Goal: Task Accomplishment & Management: Use online tool/utility

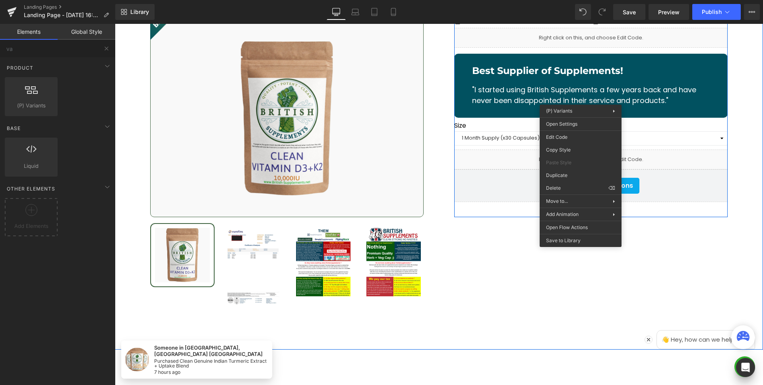
scroll to position [9912, 0]
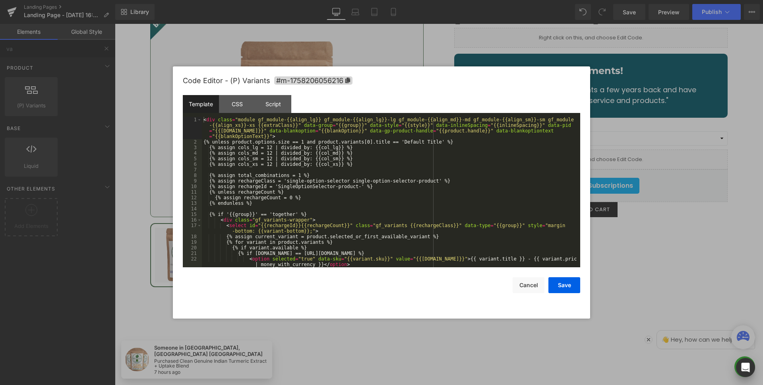
click at [576, 0] on div "Appstle Subscriptions You are previewing how the will restyle your page. You ca…" at bounding box center [381, 0] width 763 height 0
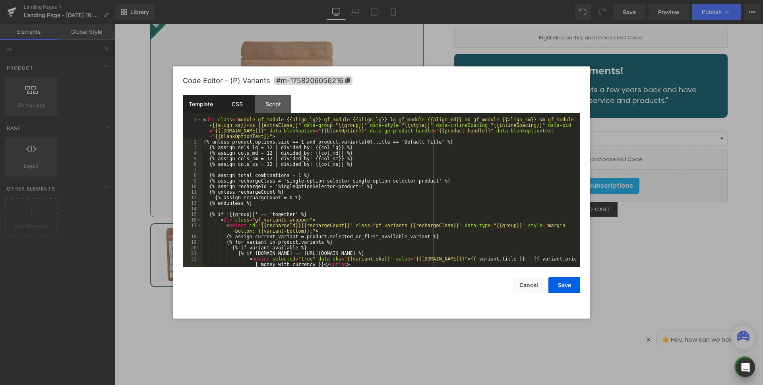
click at [236, 108] on div "CSS" at bounding box center [237, 104] width 36 height 18
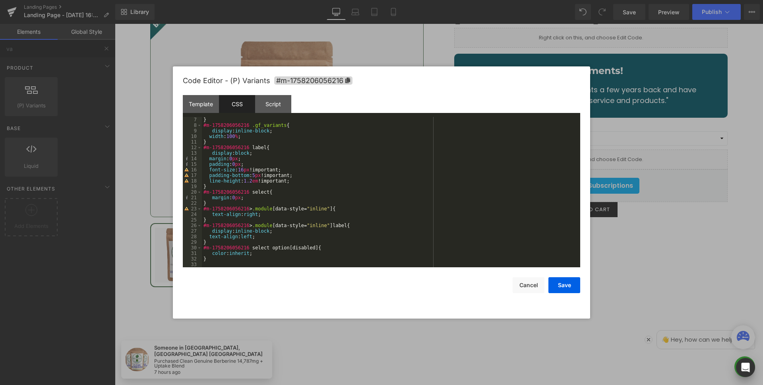
scroll to position [0, 0]
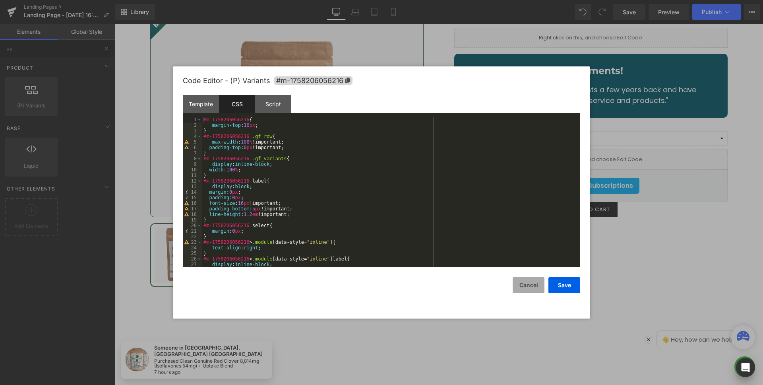
click at [527, 284] on button "Cancel" at bounding box center [529, 285] width 32 height 16
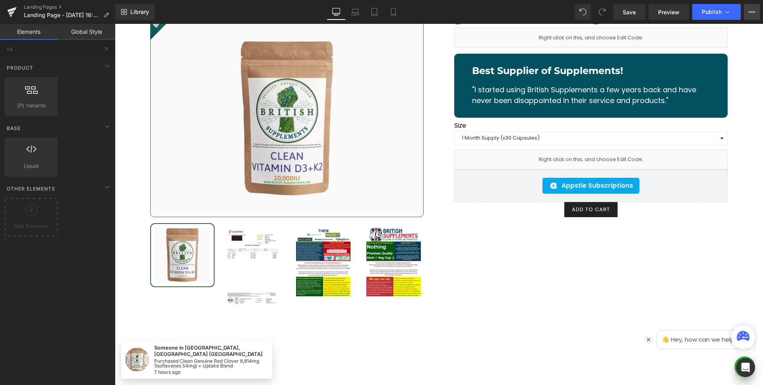
click at [751, 10] on icon at bounding box center [752, 12] width 6 height 6
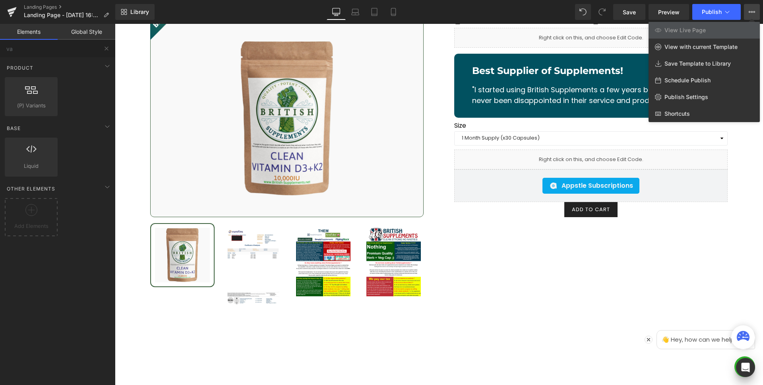
click at [750, 10] on icon at bounding box center [752, 12] width 6 height 6
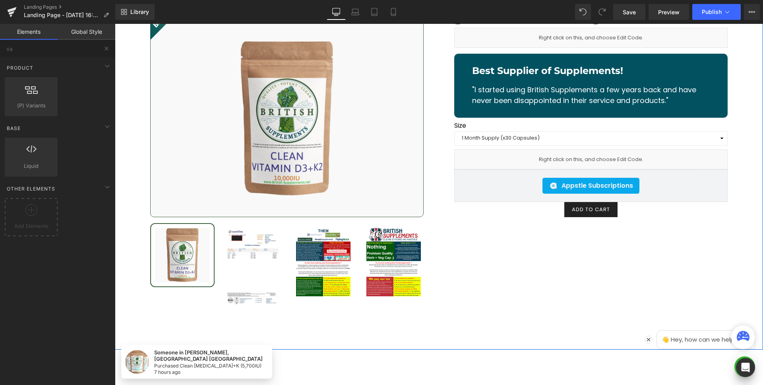
scroll to position [9745, 0]
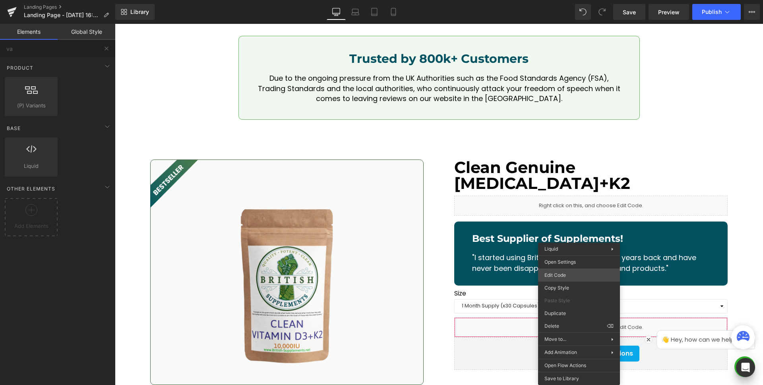
click at [565, 0] on div "Appstle Subscriptions You are previewing how the will restyle your page. You ca…" at bounding box center [381, 0] width 763 height 0
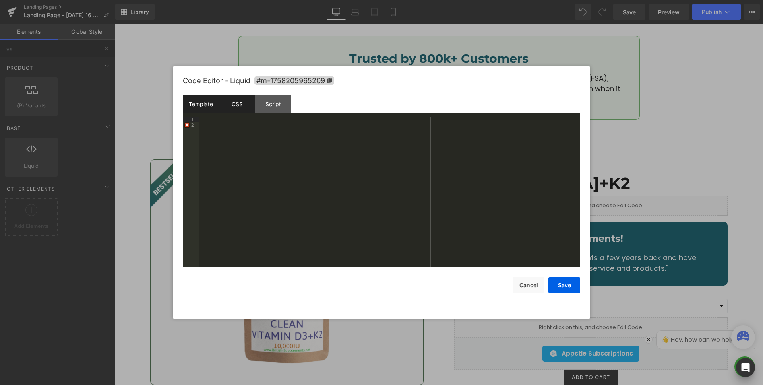
click at [242, 108] on div "CSS" at bounding box center [237, 104] width 36 height 18
click at [256, 109] on div "Script" at bounding box center [273, 104] width 36 height 18
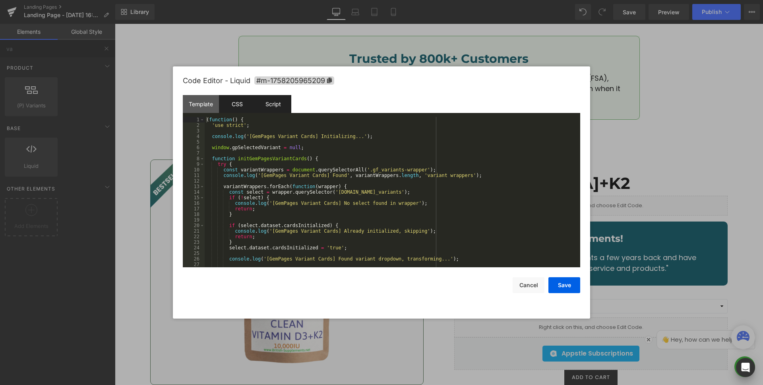
click at [241, 101] on div "CSS" at bounding box center [237, 104] width 36 height 18
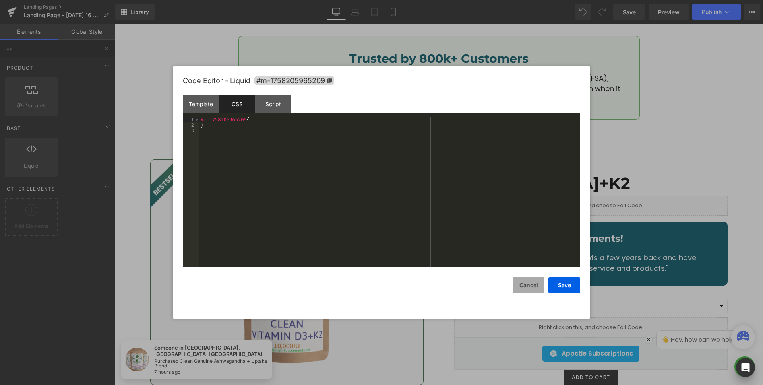
click at [530, 282] on button "Cancel" at bounding box center [529, 285] width 32 height 16
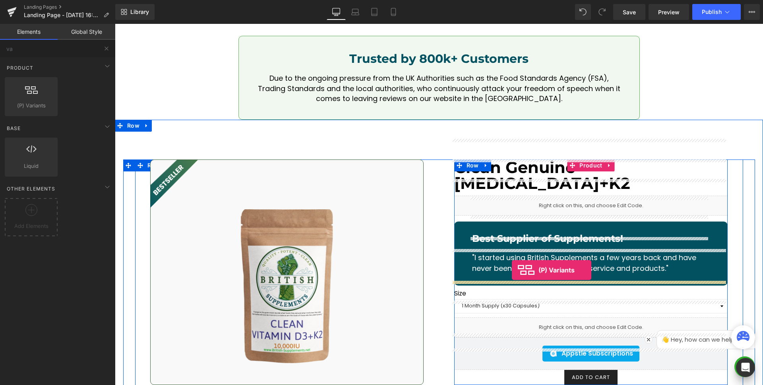
drag, startPoint x: 147, startPoint y: 122, endPoint x: 519, endPoint y: 276, distance: 402.4
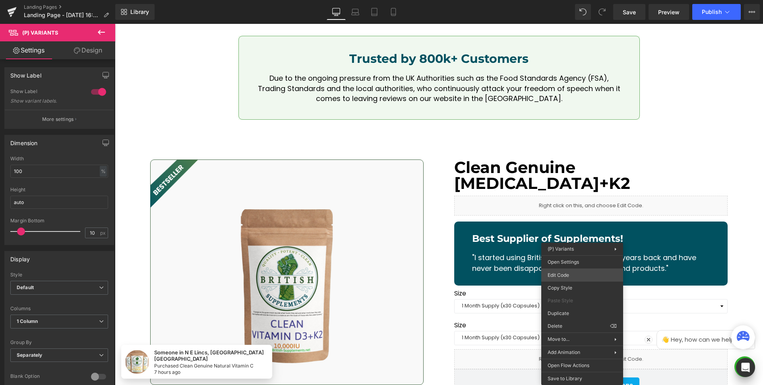
click at [575, 0] on div "(P) Variants You are previewing how the will restyle your page. You can not edi…" at bounding box center [381, 0] width 763 height 0
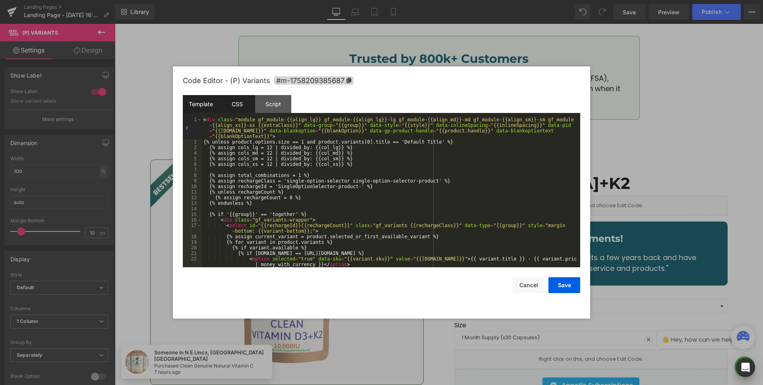
click at [233, 105] on div "CSS" at bounding box center [237, 104] width 36 height 18
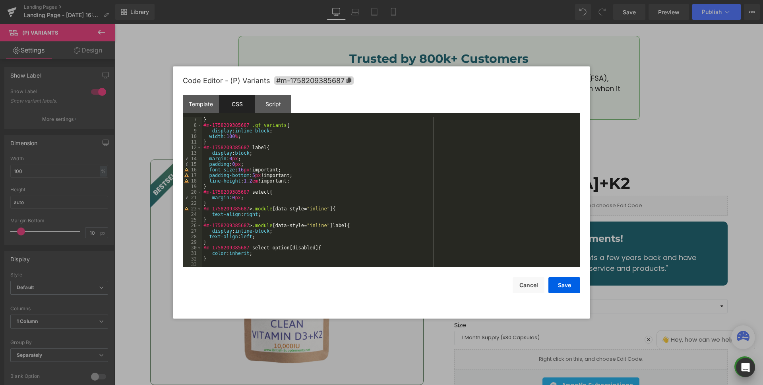
scroll to position [0, 0]
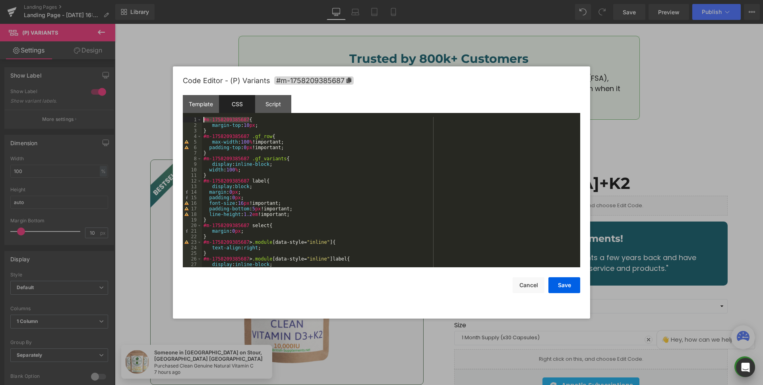
drag, startPoint x: 249, startPoint y: 118, endPoint x: 204, endPoint y: 117, distance: 44.9
click at [204, 117] on div "#m-1758209385687 { margin-top : 10 px ; } #m-1758209385687 .gf_row { max-width …" at bounding box center [389, 197] width 375 height 161
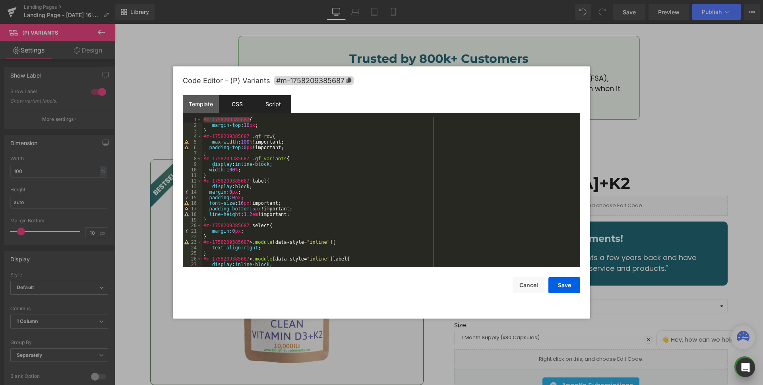
click at [270, 108] on div "Script" at bounding box center [273, 104] width 36 height 18
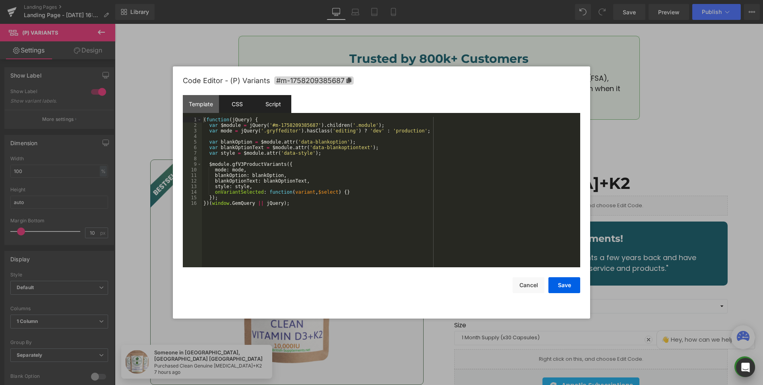
click at [243, 104] on div "CSS" at bounding box center [237, 104] width 36 height 18
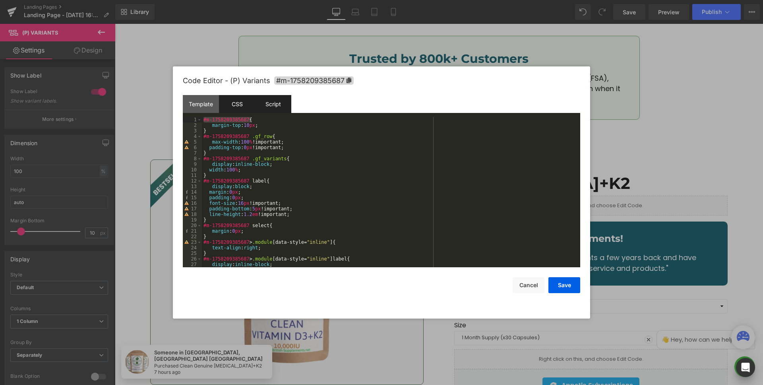
click at [278, 104] on div "Script" at bounding box center [273, 104] width 36 height 18
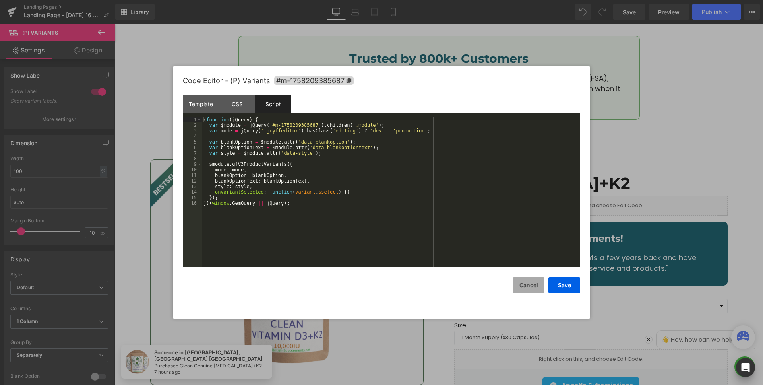
click at [534, 283] on button "Cancel" at bounding box center [529, 285] width 32 height 16
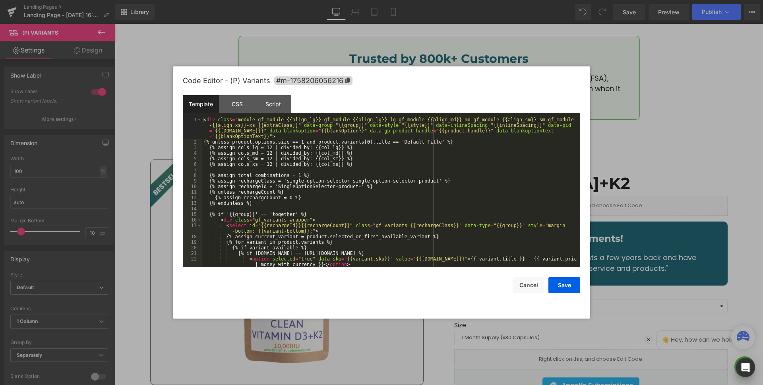
click at [581, 0] on div "(P) Variants You are previewing how the will restyle your page. You can not edi…" at bounding box center [381, 0] width 763 height 0
click at [239, 104] on div "CSS" at bounding box center [237, 104] width 36 height 18
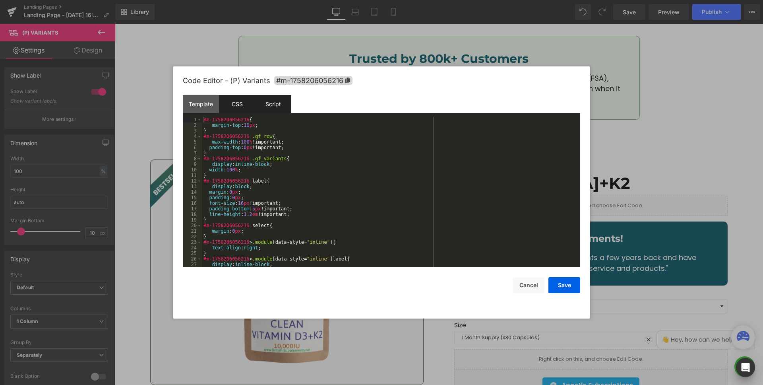
click at [275, 100] on div "Script" at bounding box center [273, 104] width 36 height 18
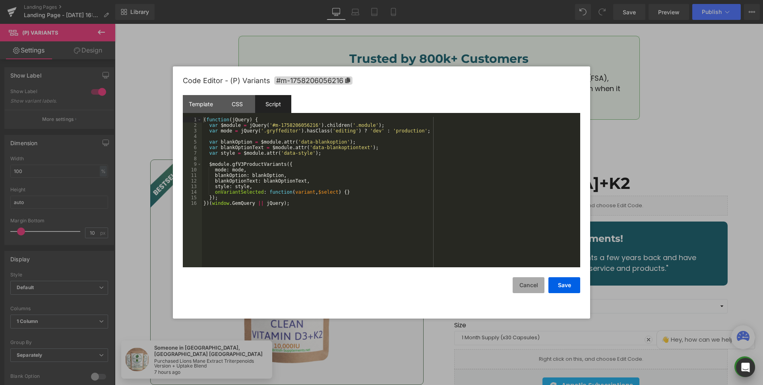
click at [525, 287] on button "Cancel" at bounding box center [529, 285] width 32 height 16
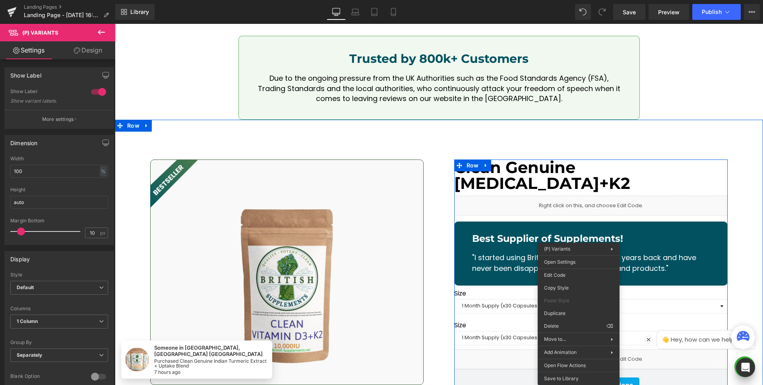
click at [518, 321] on label "Size" at bounding box center [591, 326] width 274 height 10
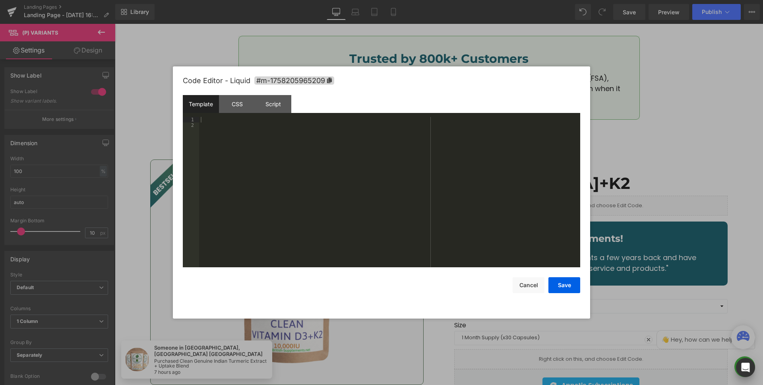
click at [581, 0] on div "(P) Variants You are previewing how the will restyle your page. You can not edi…" at bounding box center [381, 0] width 763 height 0
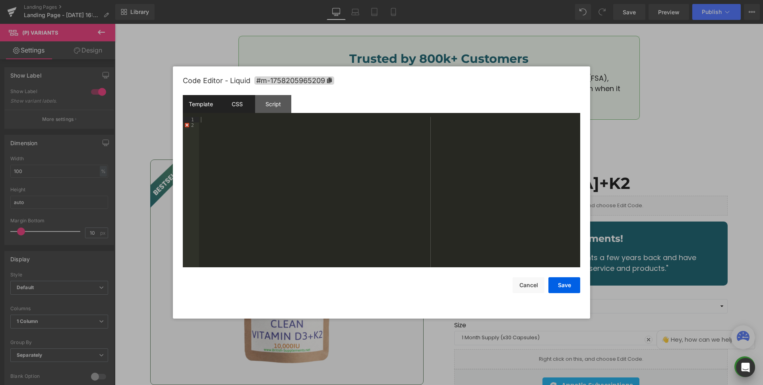
click at [225, 111] on div "CSS" at bounding box center [237, 104] width 36 height 18
click at [196, 102] on div "Template" at bounding box center [201, 104] width 36 height 18
click at [194, 126] on div "2" at bounding box center [191, 125] width 16 height 6
click at [270, 107] on div "Script" at bounding box center [273, 104] width 36 height 18
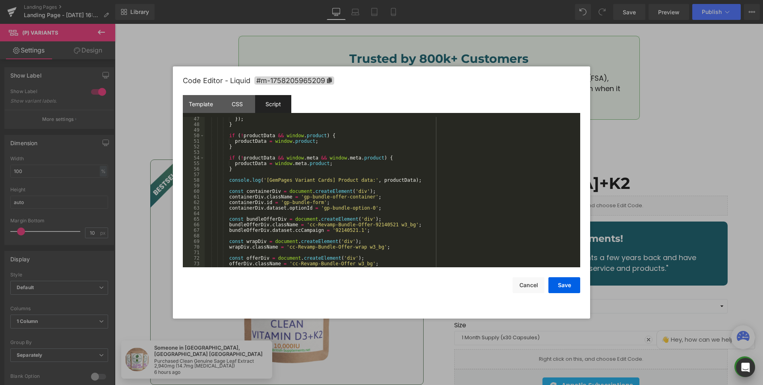
scroll to position [310, 0]
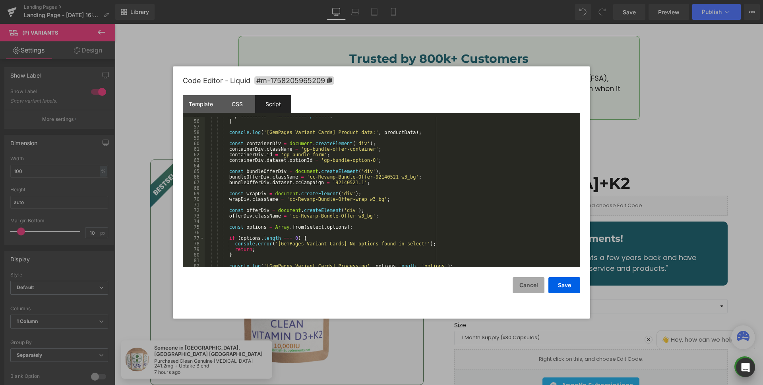
click at [520, 283] on button "Cancel" at bounding box center [529, 285] width 32 height 16
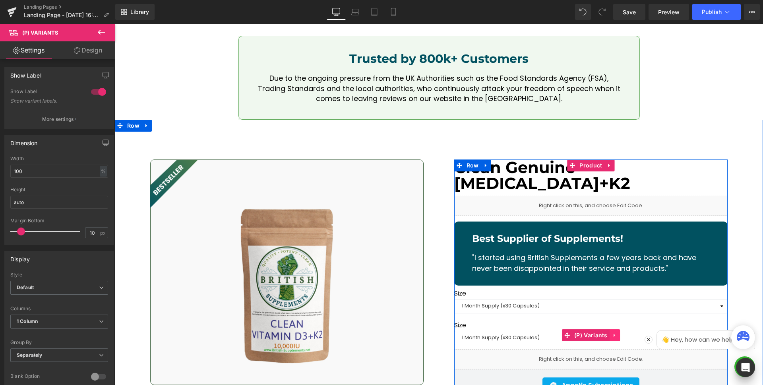
click at [614, 332] on icon at bounding box center [615, 335] width 6 height 6
click at [617, 332] on icon at bounding box center [620, 335] width 6 height 6
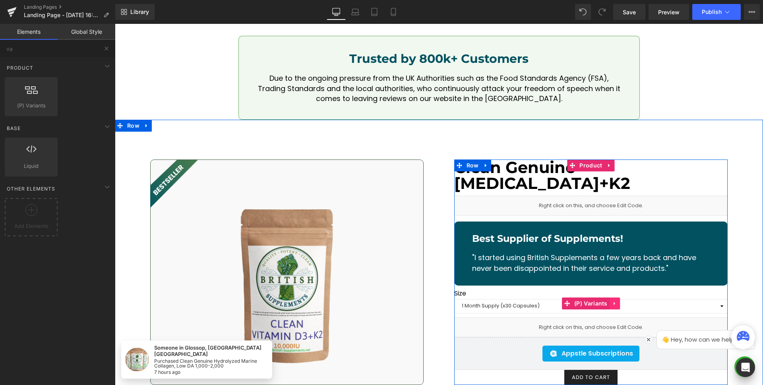
click at [612, 300] on icon at bounding box center [615, 303] width 6 height 6
click at [618, 300] on icon at bounding box center [620, 303] width 6 height 6
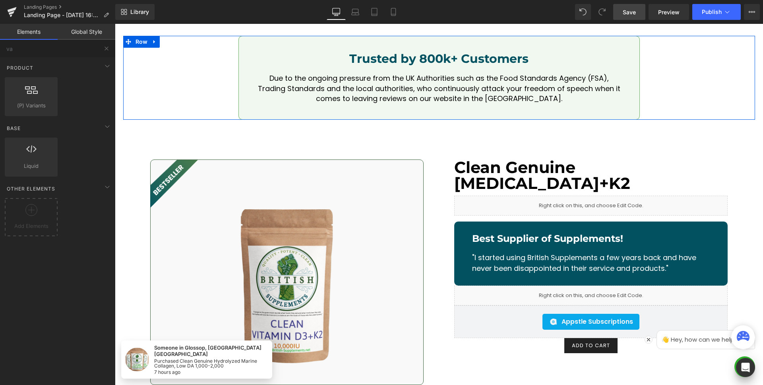
drag, startPoint x: 635, startPoint y: 10, endPoint x: 514, endPoint y: 34, distance: 123.8
click at [635, 10] on span "Save" at bounding box center [629, 12] width 13 height 8
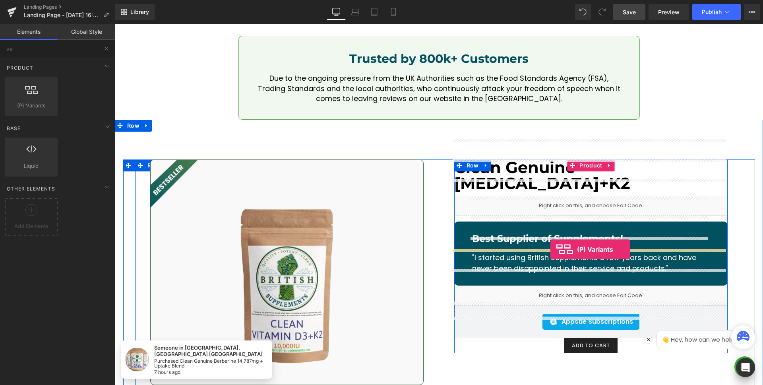
drag, startPoint x: 138, startPoint y: 118, endPoint x: 551, endPoint y: 249, distance: 433.1
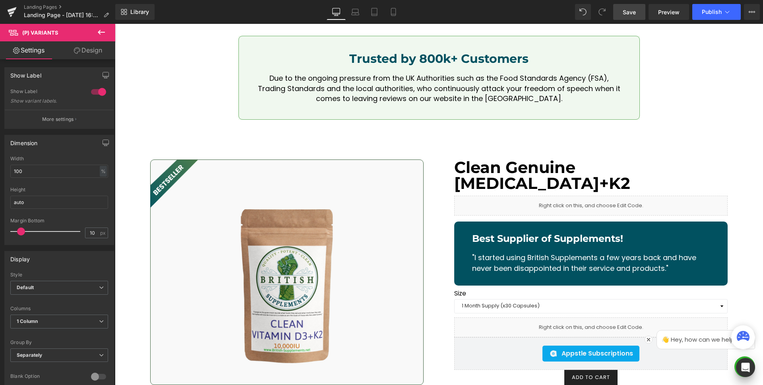
click at [636, 15] on span "Save" at bounding box center [629, 12] width 13 height 8
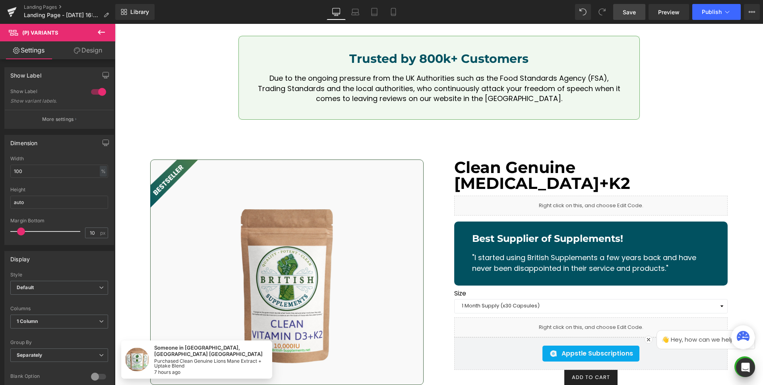
scroll to position [10010, 0]
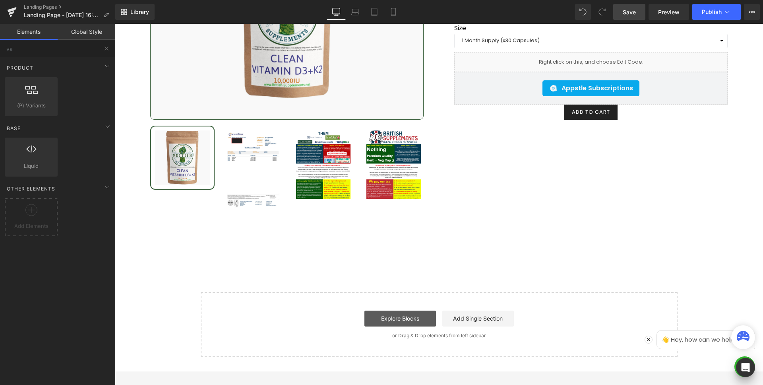
click at [398, 311] on link "Explore Blocks" at bounding box center [401, 319] width 72 height 16
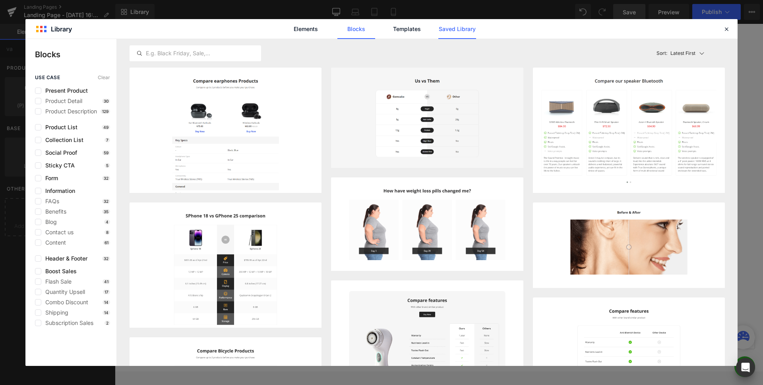
click at [457, 31] on link "Saved Library" at bounding box center [458, 29] width 38 height 20
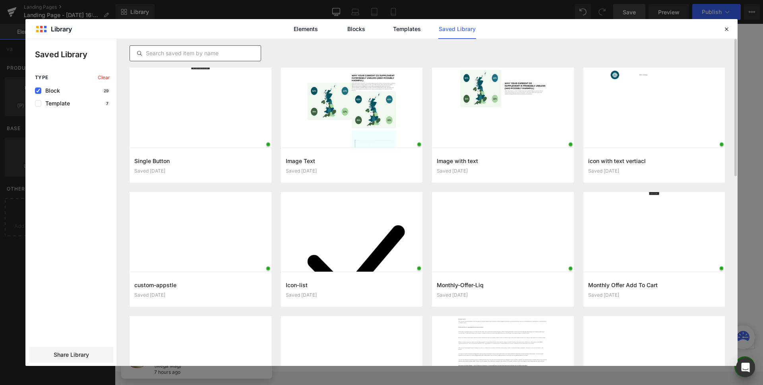
click at [204, 51] on input "text" at bounding box center [195, 54] width 131 height 10
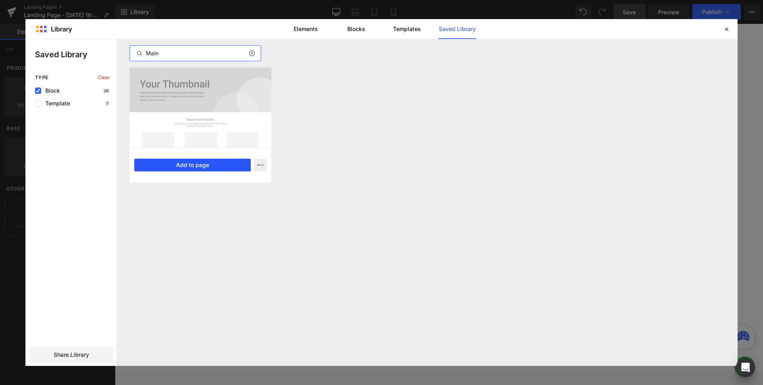
type input "Main"
click at [191, 166] on button "Add to page" at bounding box center [192, 165] width 116 height 13
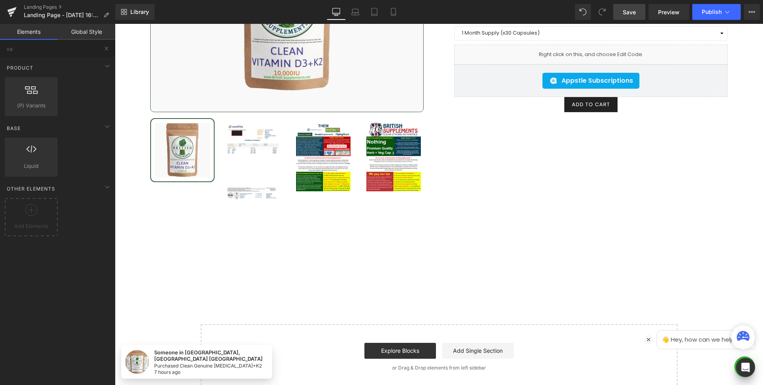
scroll to position [10162, 0]
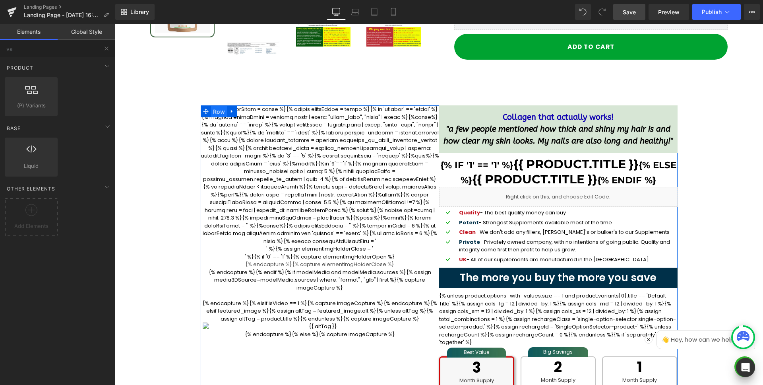
click at [215, 106] on span "Row" at bounding box center [219, 112] width 16 height 12
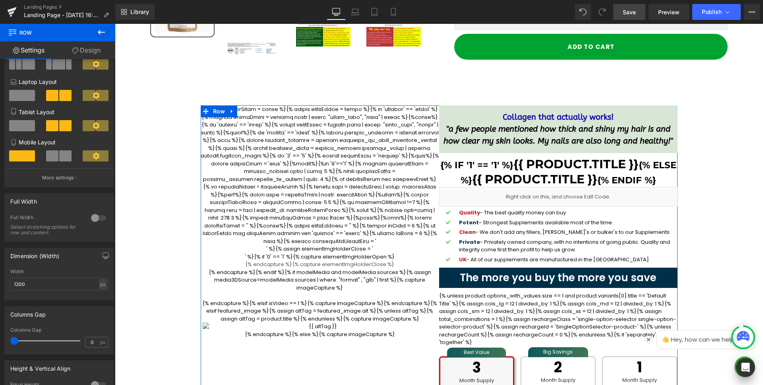
scroll to position [209, 0]
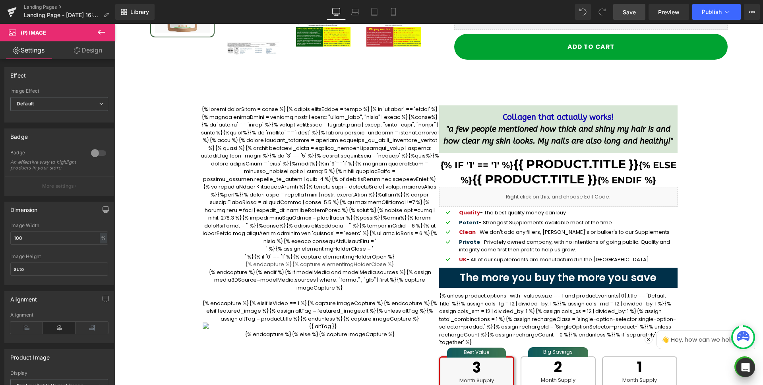
click at [99, 29] on icon at bounding box center [102, 32] width 10 height 10
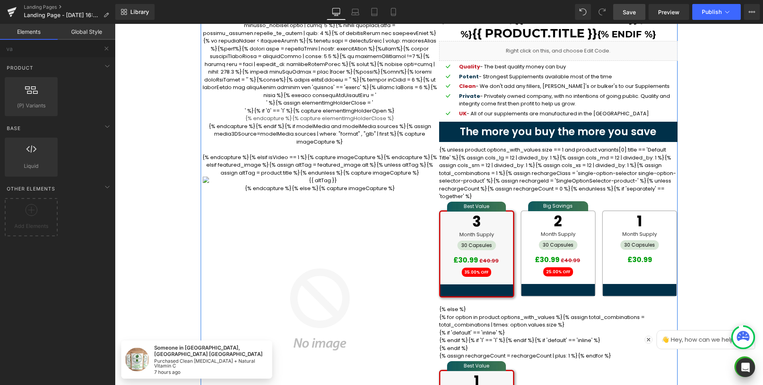
scroll to position [10312, 0]
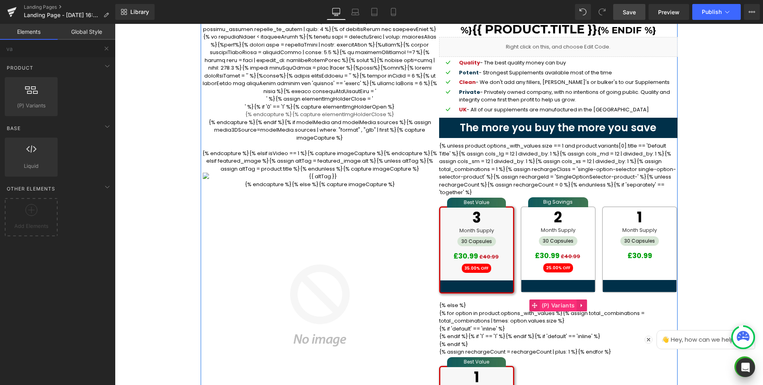
click at [540, 299] on span "(P) Variants" at bounding box center [558, 305] width 37 height 12
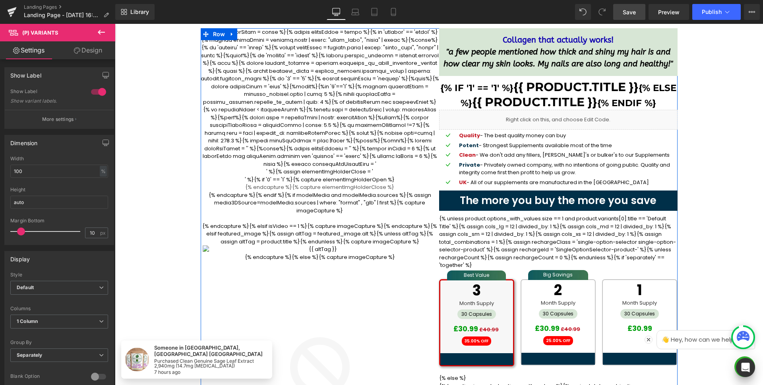
scroll to position [10316, 0]
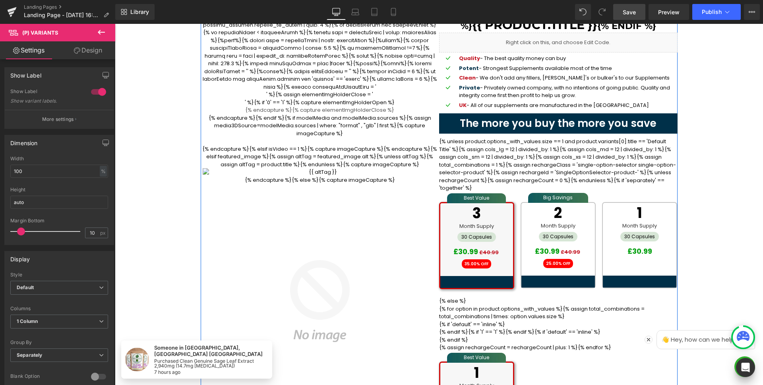
click at [304, 256] on img at bounding box center [320, 301] width 239 height 235
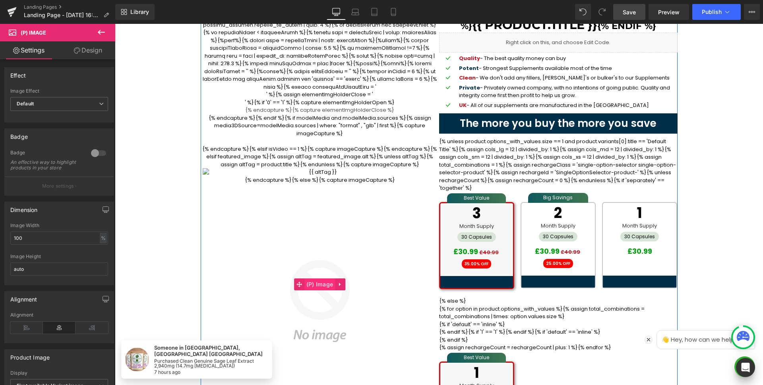
click at [316, 278] on span "(P) Image" at bounding box center [320, 284] width 31 height 12
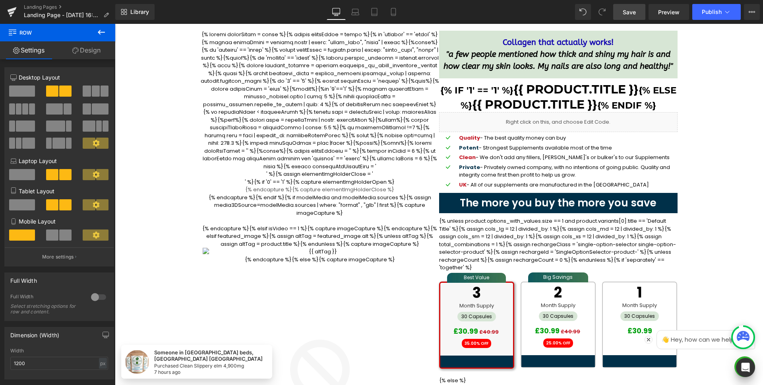
scroll to position [10186, 0]
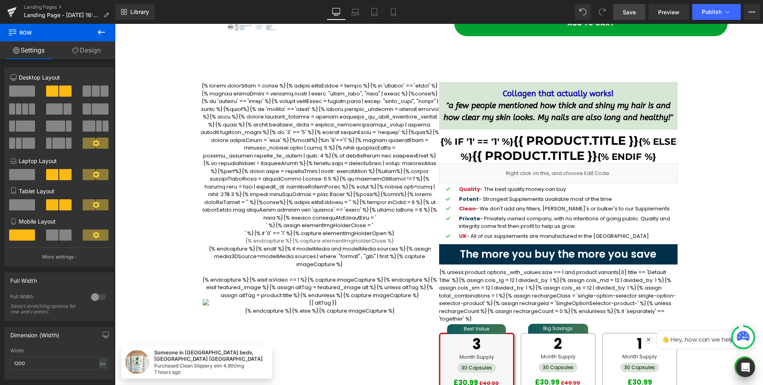
click at [104, 33] on icon at bounding box center [102, 32] width 10 height 10
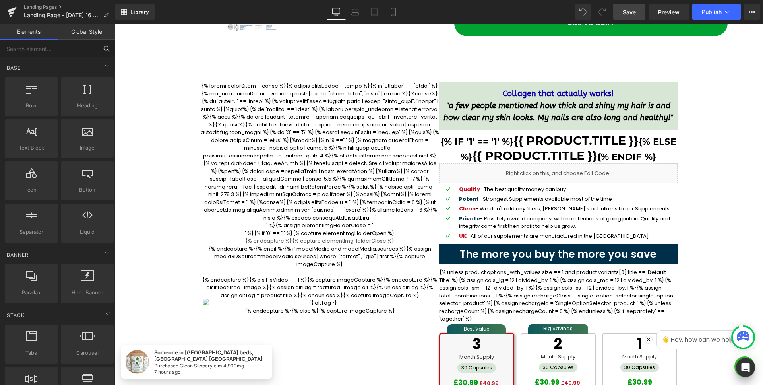
click at [75, 49] on input "text" at bounding box center [49, 48] width 98 height 17
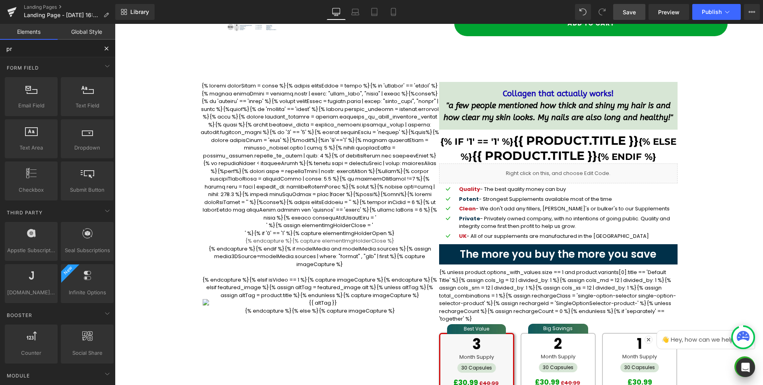
type input "pro"
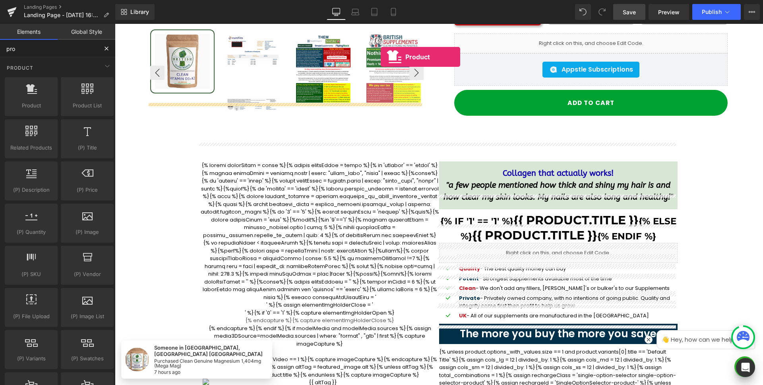
scroll to position [10074, 0]
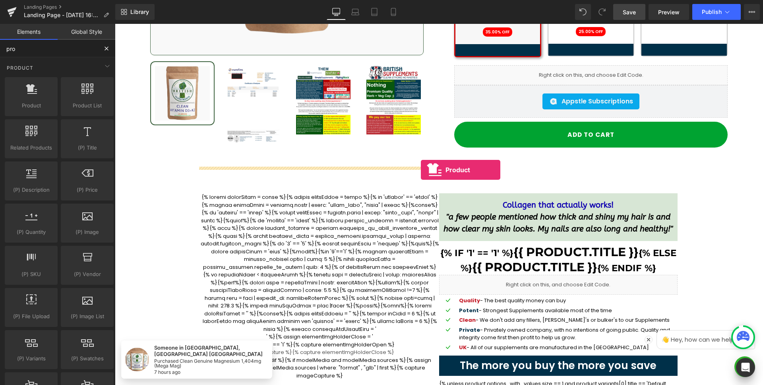
drag, startPoint x: 338, startPoint y: 49, endPoint x: 421, endPoint y: 170, distance: 146.5
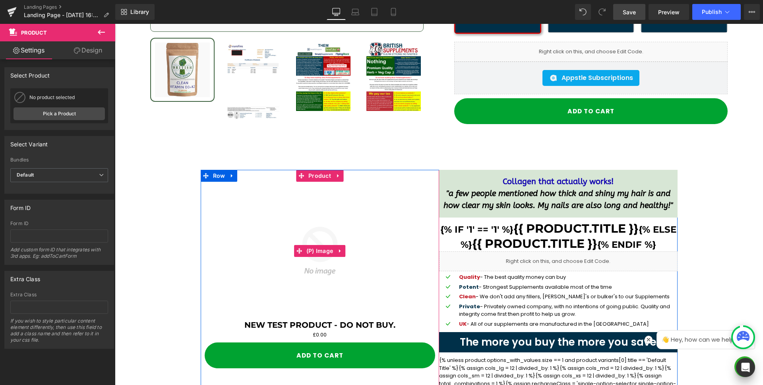
scroll to position [10103, 0]
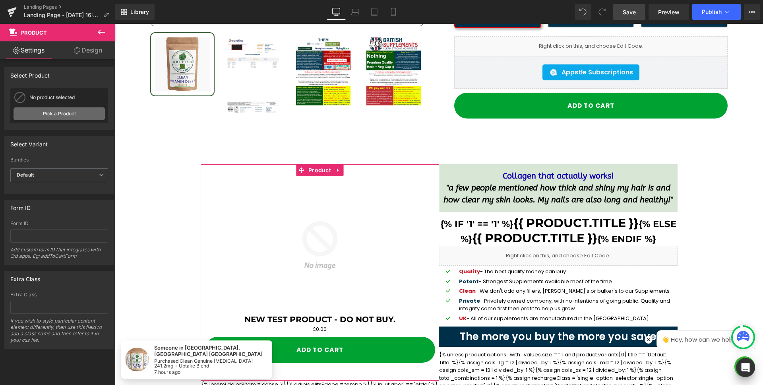
click at [62, 112] on link "Pick a Product" at bounding box center [59, 113] width 91 height 13
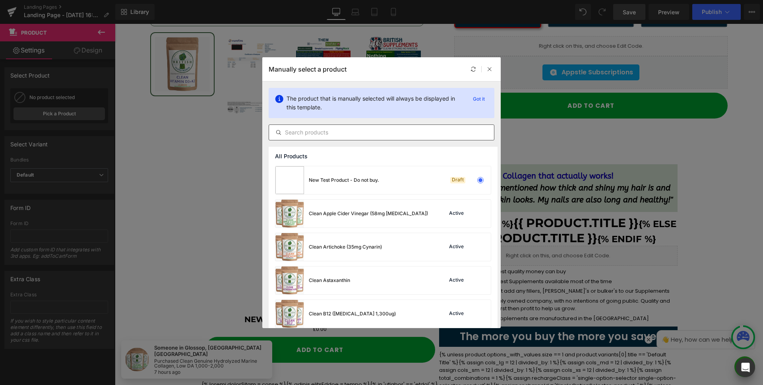
click at [355, 128] on input "text" at bounding box center [381, 133] width 225 height 10
paste input "Clean Genuine [MEDICAL_DATA]+K2"
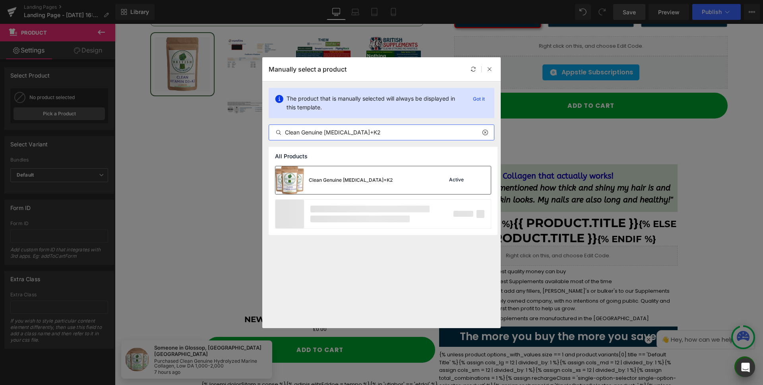
type input "Clean Genuine [MEDICAL_DATA]+K2"
click at [349, 173] on div "Clean Genuine [MEDICAL_DATA]+K2" at bounding box center [334, 180] width 117 height 28
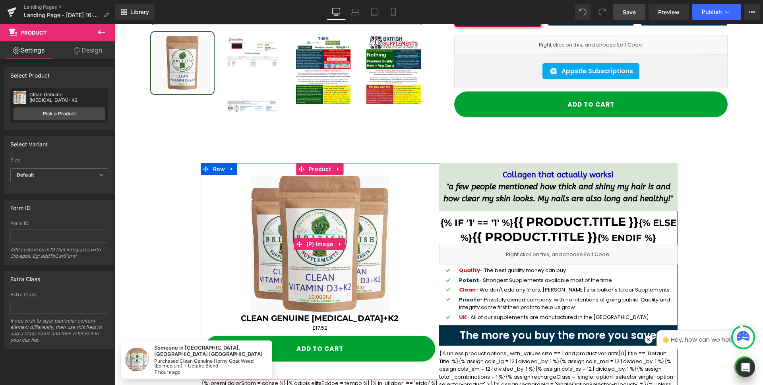
scroll to position [10105, 0]
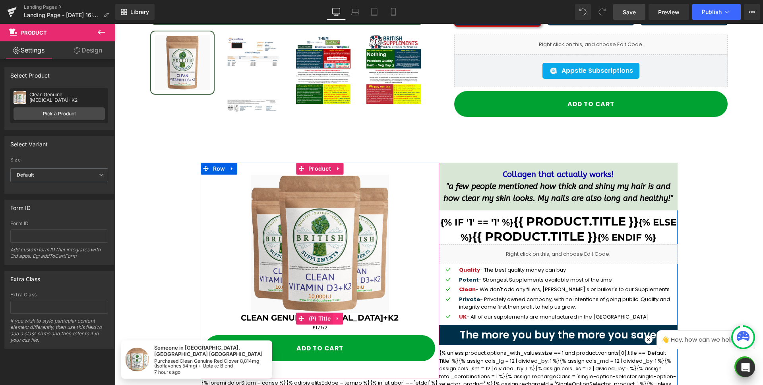
click at [337, 315] on icon at bounding box center [338, 318] width 6 height 6
click at [340, 315] on icon at bounding box center [343, 318] width 6 height 6
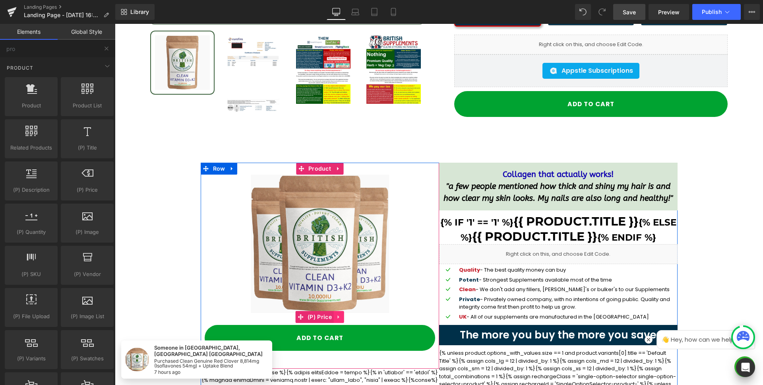
click at [338, 314] on icon at bounding box center [339, 317] width 6 height 6
click at [344, 311] on link at bounding box center [344, 317] width 10 height 12
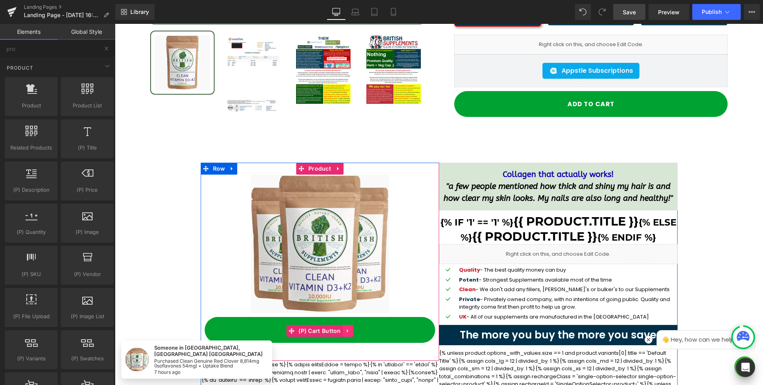
click at [347, 329] on icon at bounding box center [348, 331] width 2 height 4
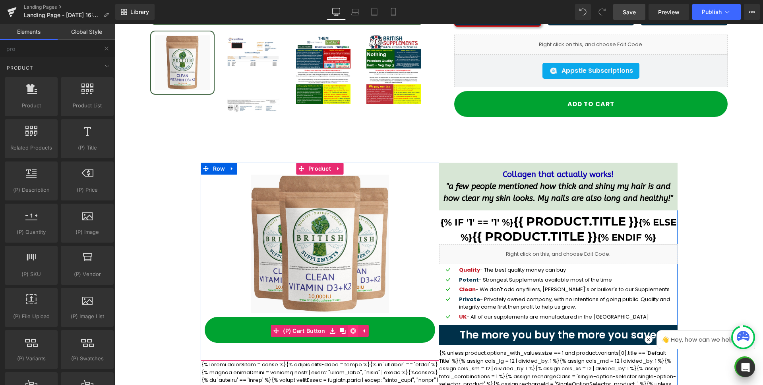
click at [351, 328] on icon at bounding box center [354, 331] width 6 height 6
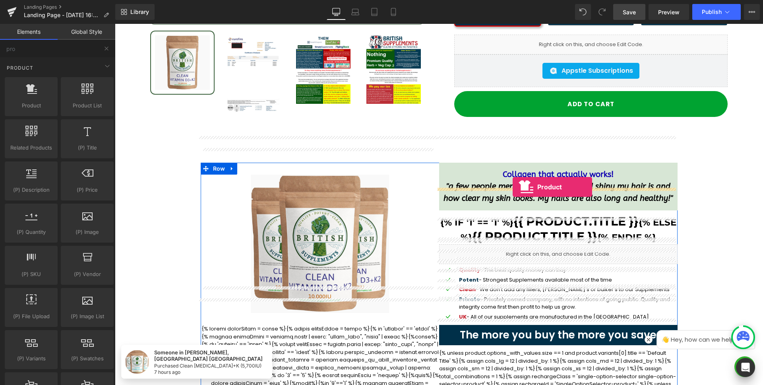
drag, startPoint x: 414, startPoint y: 182, endPoint x: 513, endPoint y: 187, distance: 99.1
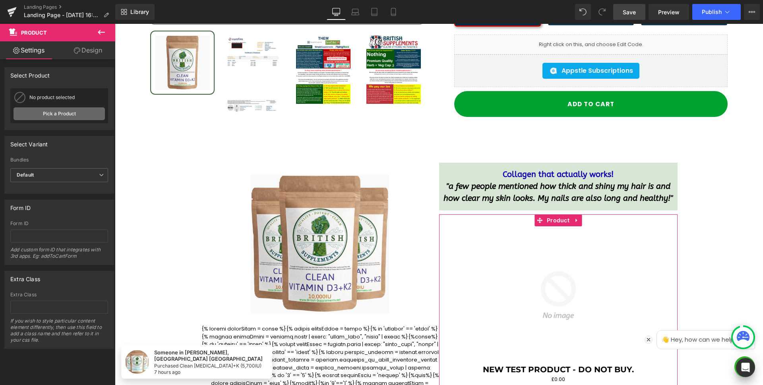
click at [62, 111] on link "Pick a Product" at bounding box center [59, 113] width 91 height 13
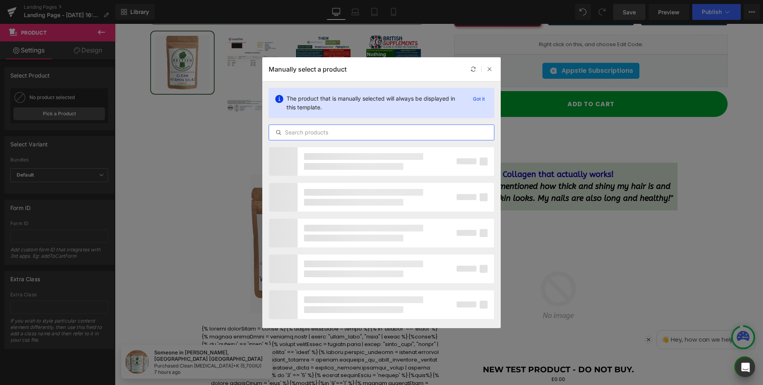
click at [373, 130] on input "text" at bounding box center [381, 133] width 225 height 10
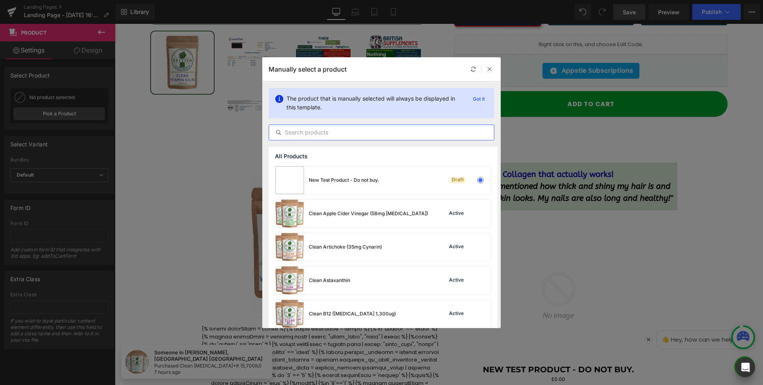
paste input "Clean Genuine [MEDICAL_DATA]+K2"
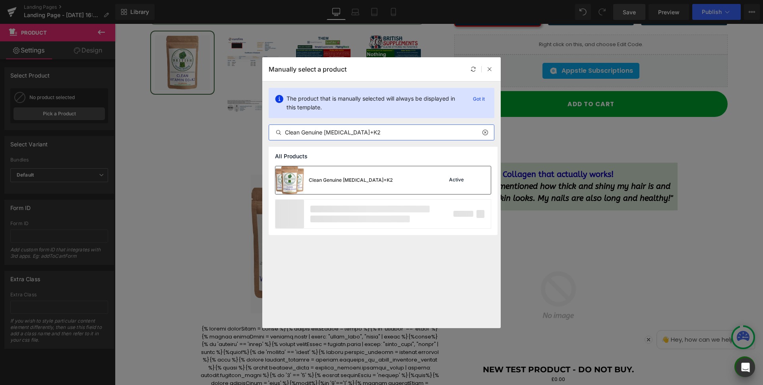
type input "Clean Genuine [MEDICAL_DATA]+K2"
click at [374, 173] on div "Clean Genuine [MEDICAL_DATA]+K2" at bounding box center [334, 180] width 117 height 28
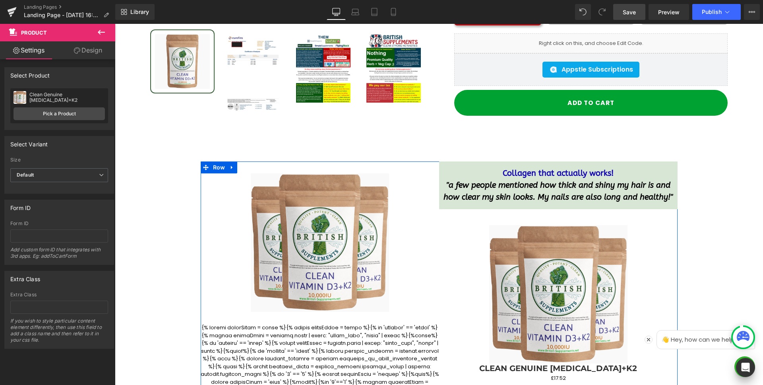
scroll to position [10181, 0]
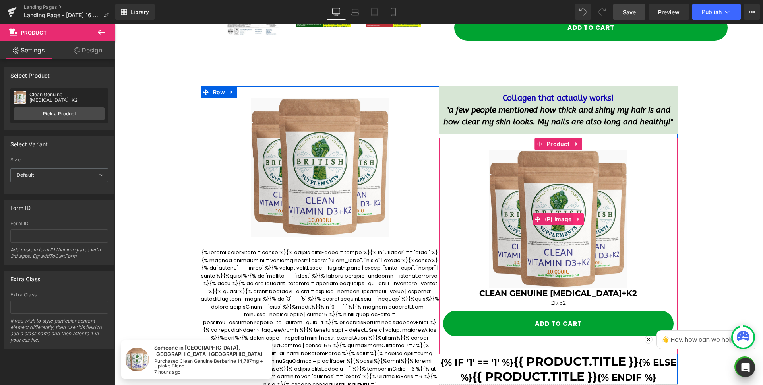
click at [576, 216] on icon at bounding box center [579, 219] width 6 height 6
click at [581, 216] on icon at bounding box center [584, 219] width 6 height 6
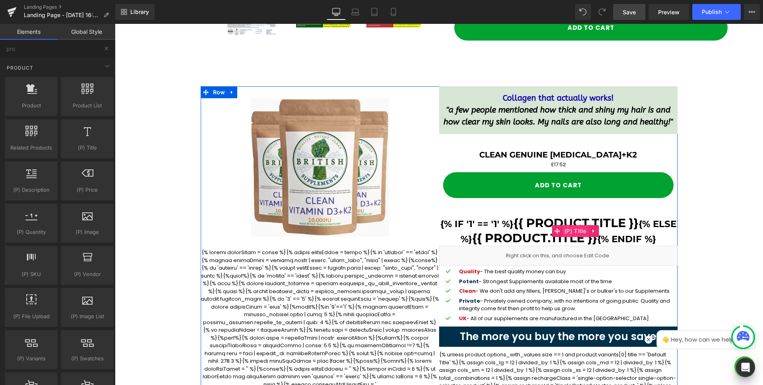
click at [578, 225] on span "(P) Title" at bounding box center [576, 231] width 26 height 12
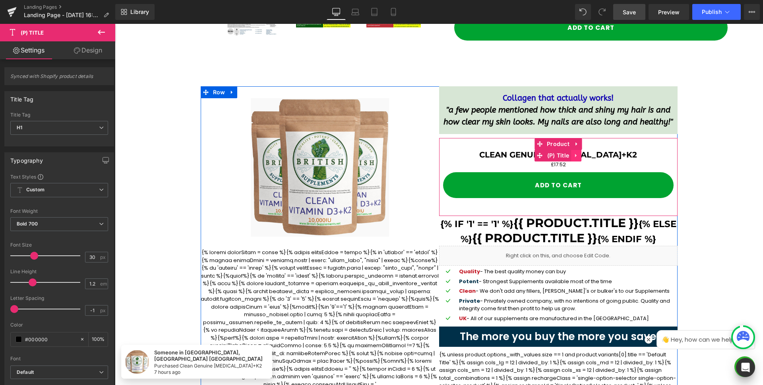
click at [577, 150] on link at bounding box center [576, 156] width 10 height 12
click at [581, 153] on icon at bounding box center [582, 156] width 6 height 6
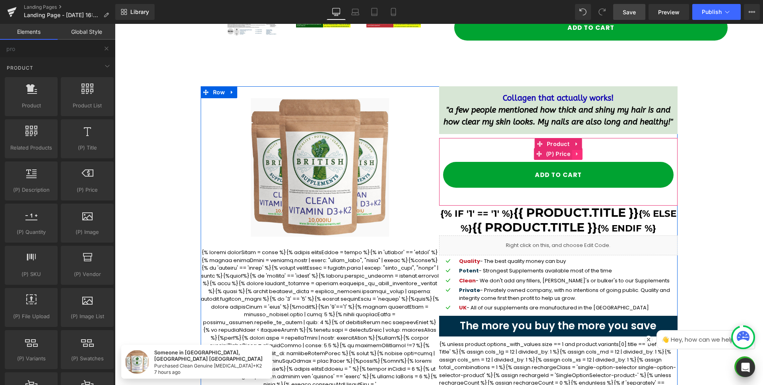
click at [577, 152] on icon at bounding box center [578, 154] width 2 height 4
click at [581, 151] on icon at bounding box center [583, 154] width 6 height 6
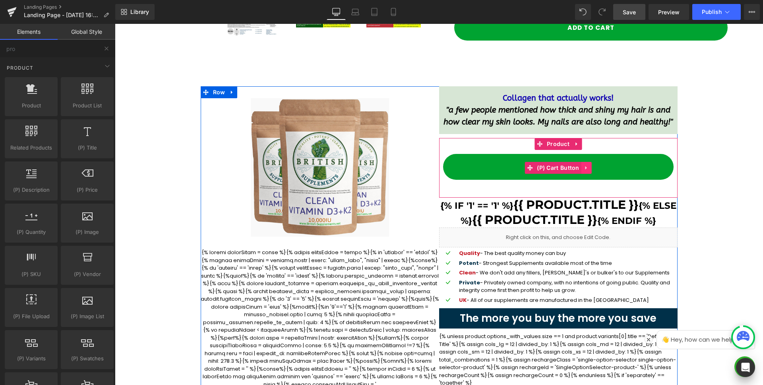
click at [586, 165] on icon at bounding box center [587, 168] width 6 height 6
click at [589, 165] on icon at bounding box center [592, 168] width 6 height 6
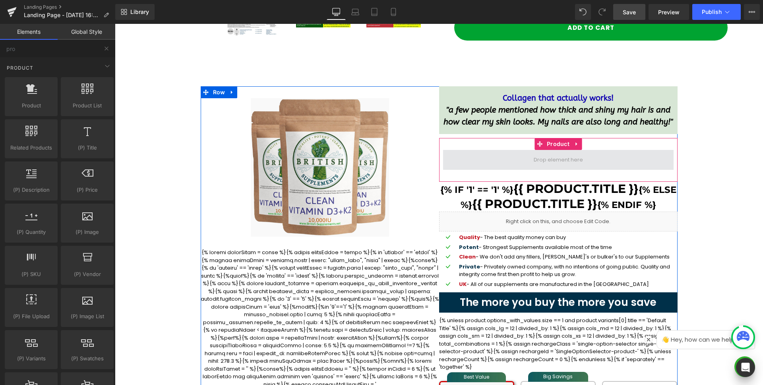
click at [556, 150] on span at bounding box center [558, 160] width 231 height 20
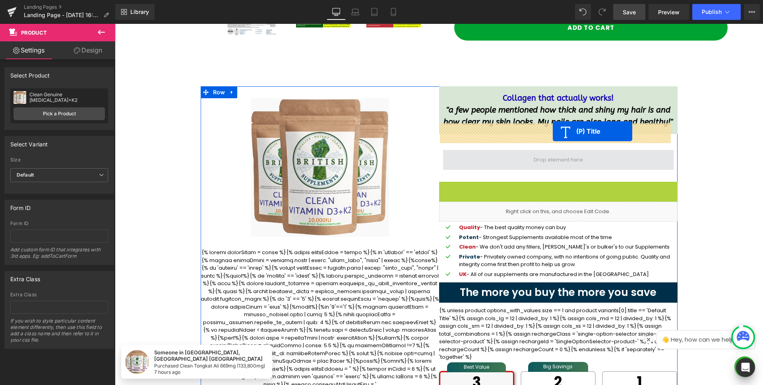
drag, startPoint x: 551, startPoint y: 168, endPoint x: 553, endPoint y: 131, distance: 36.6
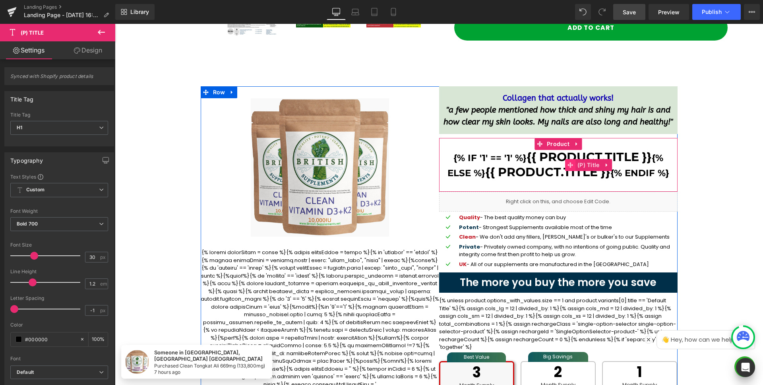
click at [567, 159] on span at bounding box center [570, 165] width 10 height 12
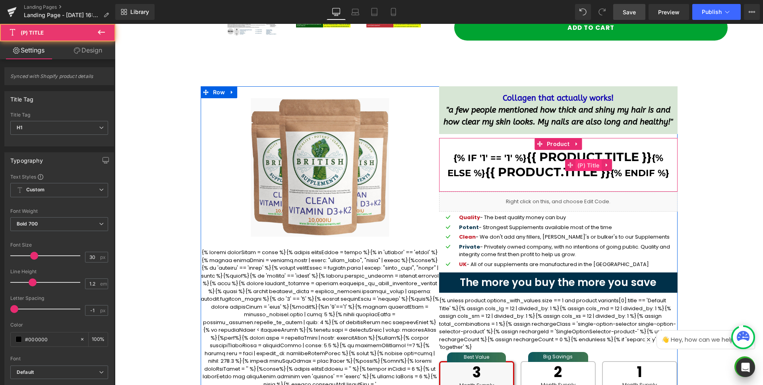
click at [589, 159] on span "(P) Title" at bounding box center [589, 165] width 26 height 12
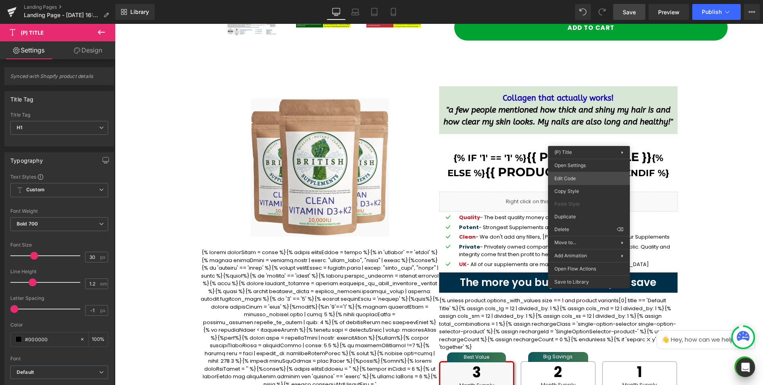
click at [588, 0] on div "(P) Title You are previewing how the will restyle your page. You can not edit E…" at bounding box center [381, 0] width 763 height 0
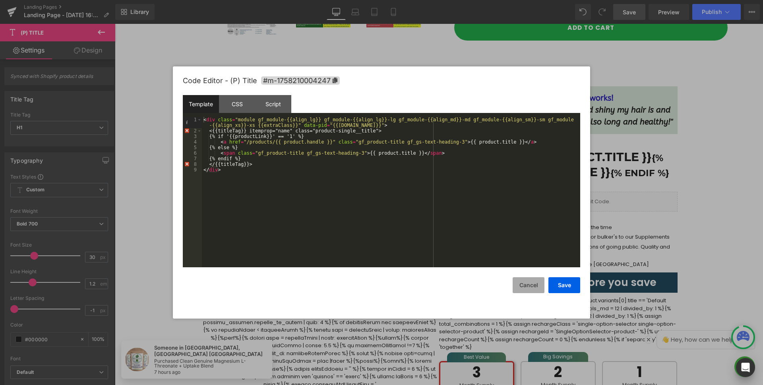
click at [533, 283] on button "Cancel" at bounding box center [529, 285] width 32 height 16
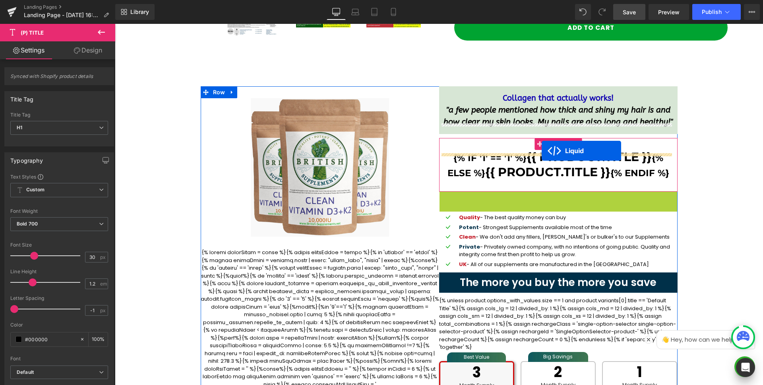
drag, startPoint x: 531, startPoint y: 169, endPoint x: 542, endPoint y: 151, distance: 21.6
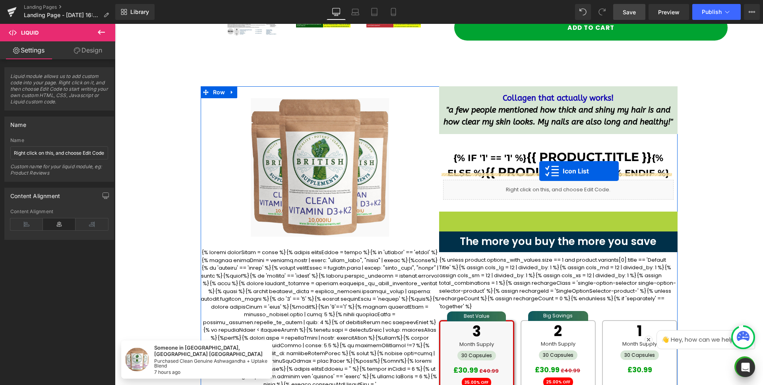
drag, startPoint x: 534, startPoint y: 191, endPoint x: 540, endPoint y: 171, distance: 20.5
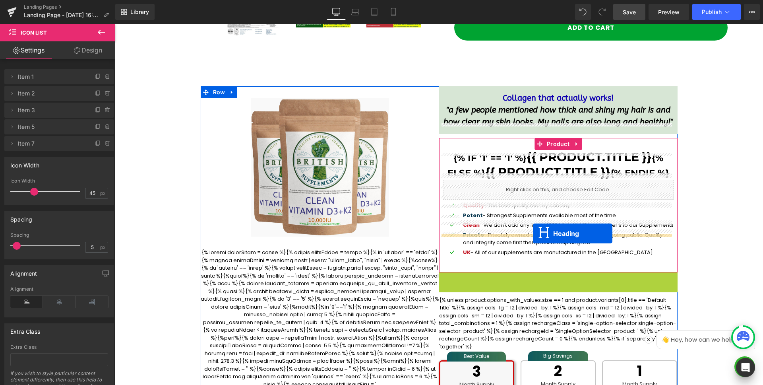
drag, startPoint x: 536, startPoint y: 256, endPoint x: 533, endPoint y: 233, distance: 23.2
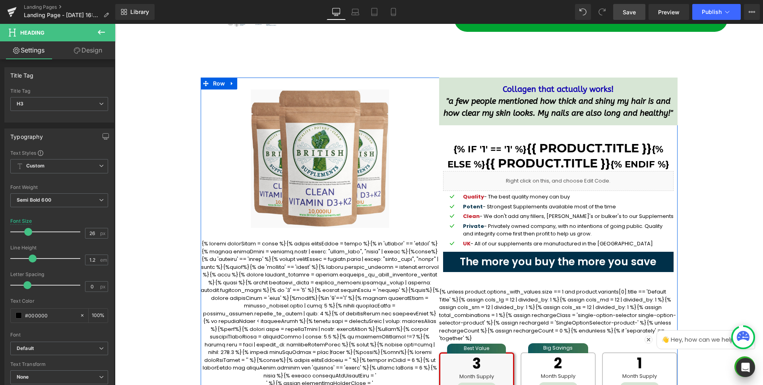
scroll to position [10248, 0]
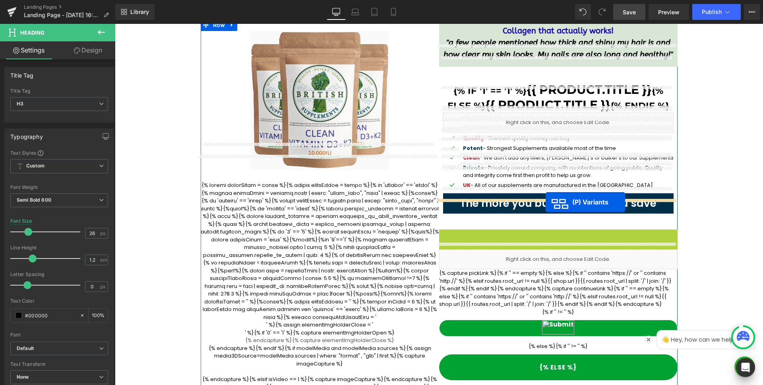
drag, startPoint x: 531, startPoint y: 365, endPoint x: 546, endPoint y: 202, distance: 163.3
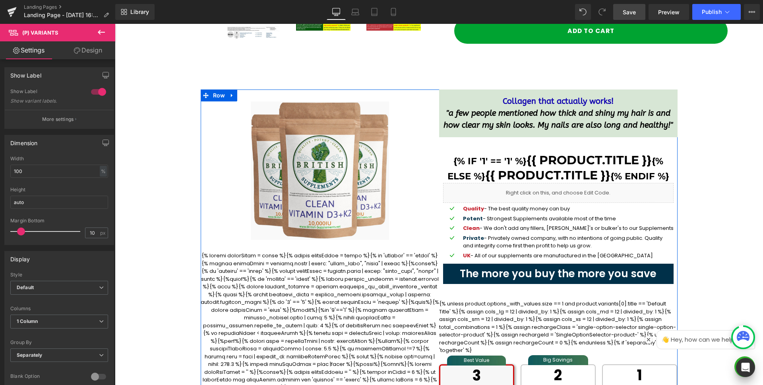
scroll to position [10193, 0]
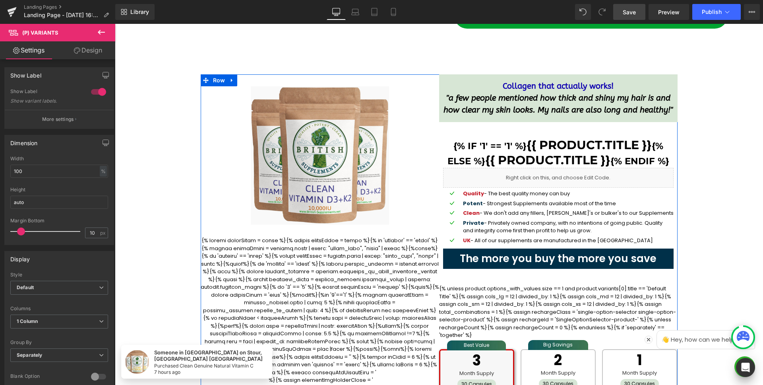
drag, startPoint x: 337, startPoint y: 284, endPoint x: 342, endPoint y: 273, distance: 12.1
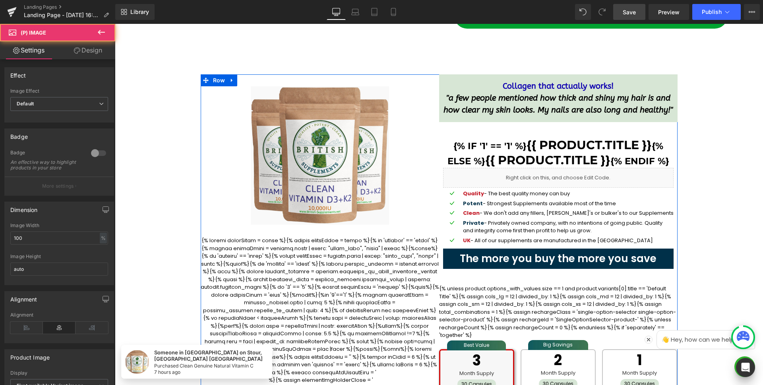
scroll to position [10344, 0]
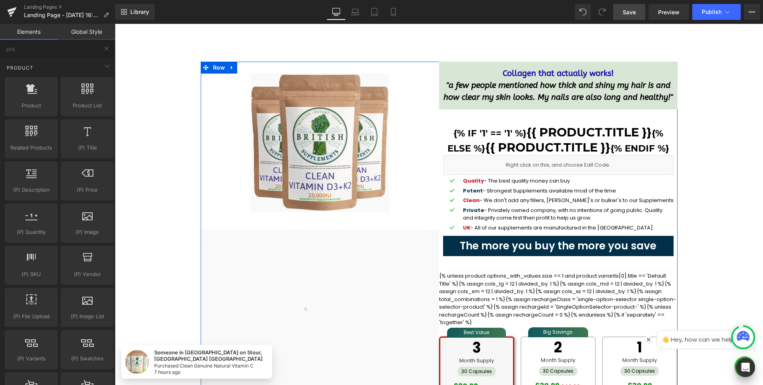
scroll to position [10244, 0]
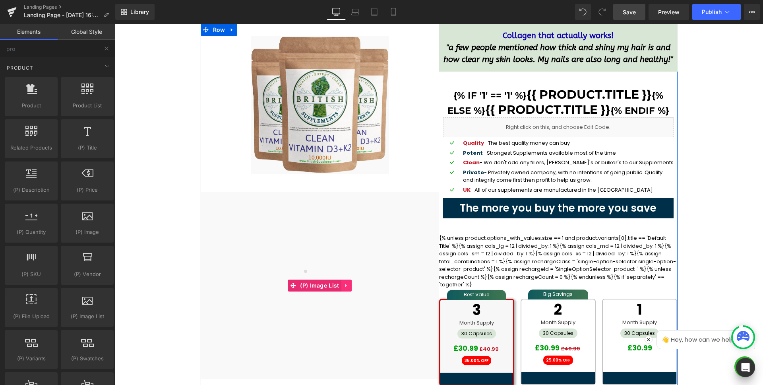
click at [344, 283] on icon at bounding box center [347, 286] width 6 height 6
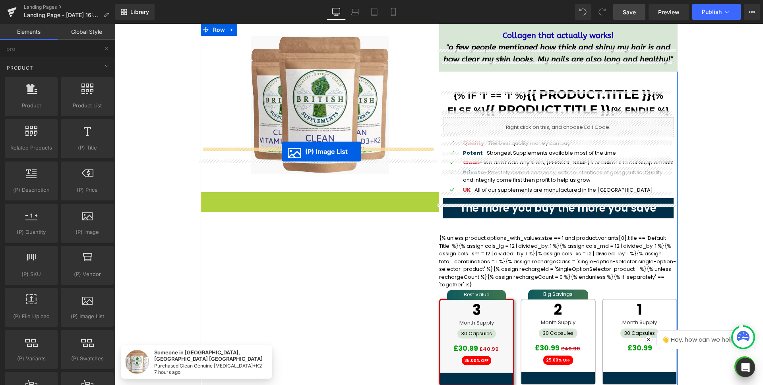
drag, startPoint x: 275, startPoint y: 257, endPoint x: 282, endPoint y: 151, distance: 106.0
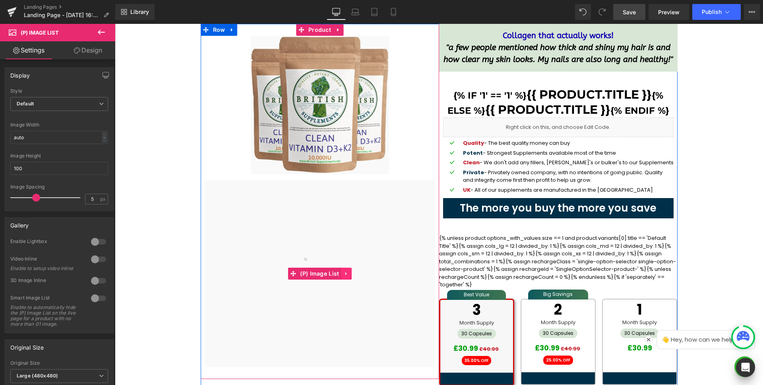
click at [344, 271] on icon at bounding box center [347, 274] width 6 height 6
click at [349, 271] on icon at bounding box center [352, 274] width 6 height 6
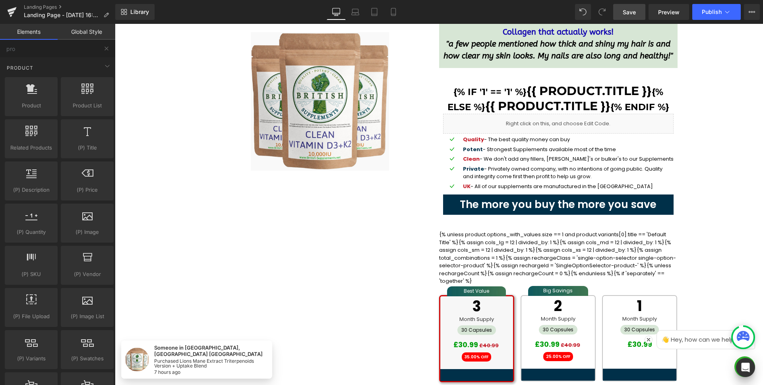
scroll to position [10248, 0]
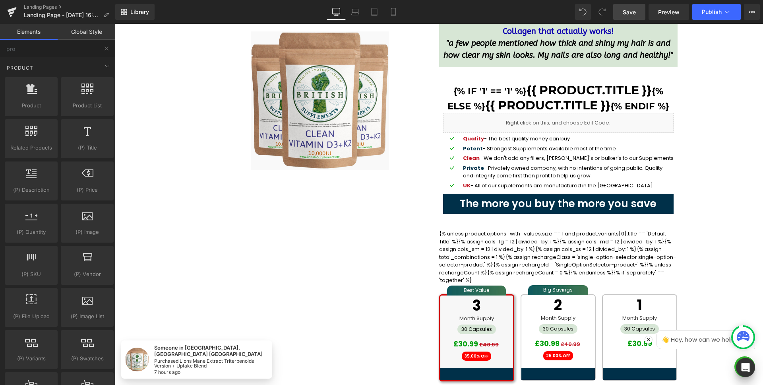
click at [560, 337] on div "£30.99 £40.99" at bounding box center [558, 343] width 69 height 13
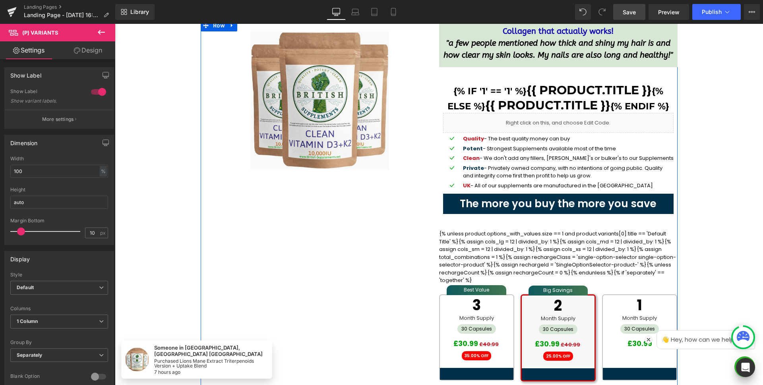
scroll to position [10321, 0]
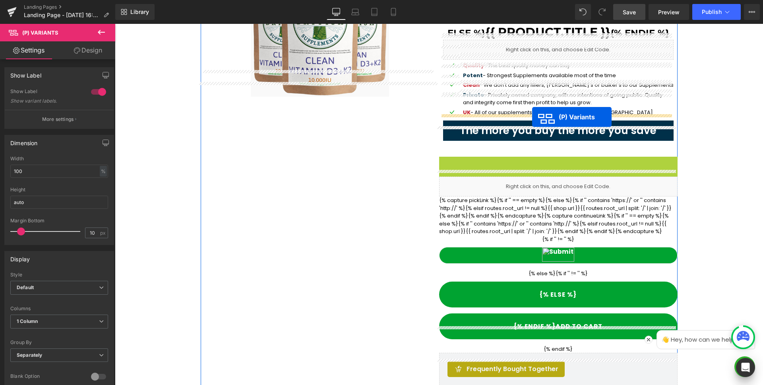
drag, startPoint x: 532, startPoint y: 296, endPoint x: 532, endPoint y: 117, distance: 178.5
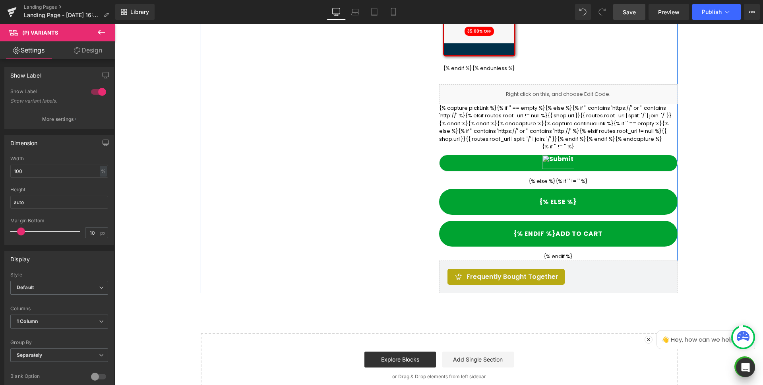
scroll to position [10649, 0]
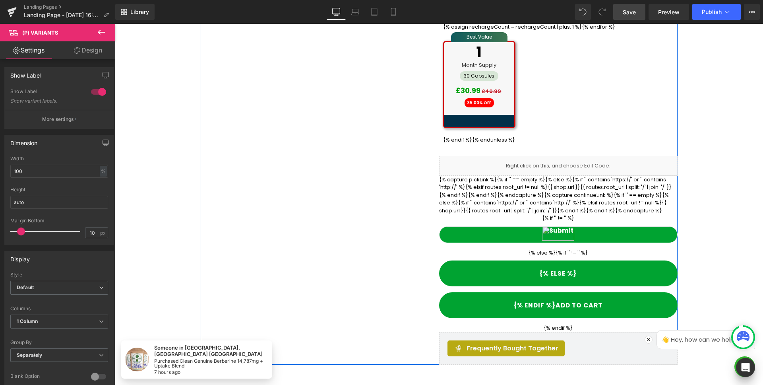
click at [559, 156] on div "Liquid" at bounding box center [558, 166] width 239 height 20
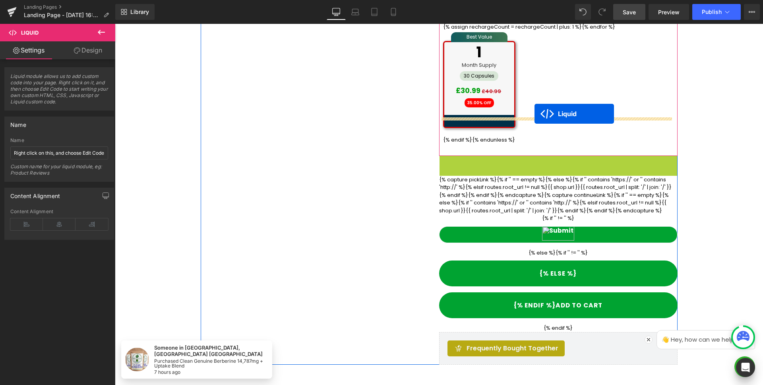
drag, startPoint x: 532, startPoint y: 134, endPoint x: 535, endPoint y: 114, distance: 20.0
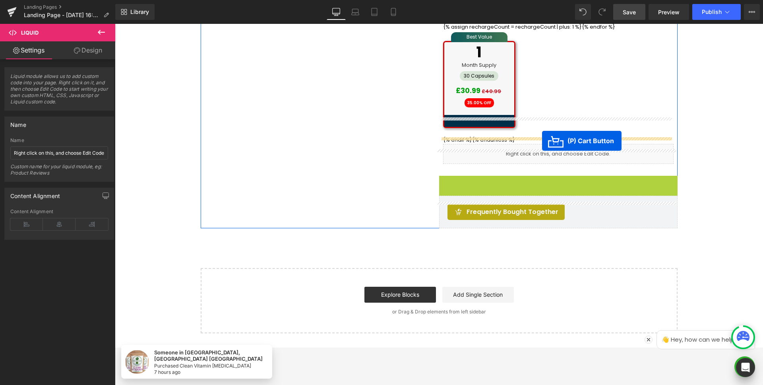
drag, startPoint x: 525, startPoint y: 226, endPoint x: 542, endPoint y: 141, distance: 87.1
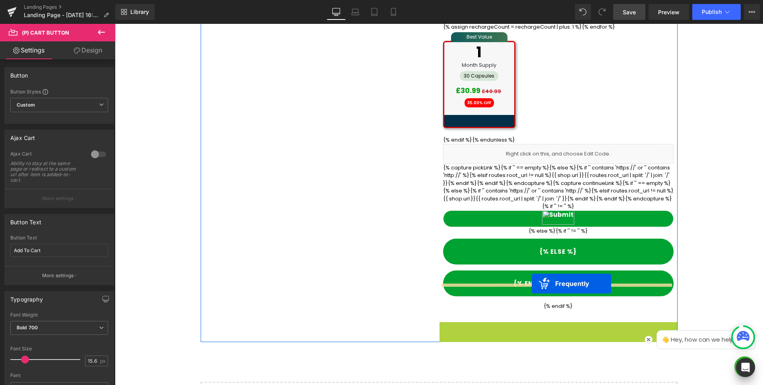
drag, startPoint x: 508, startPoint y: 302, endPoint x: 532, endPoint y: 284, distance: 30.5
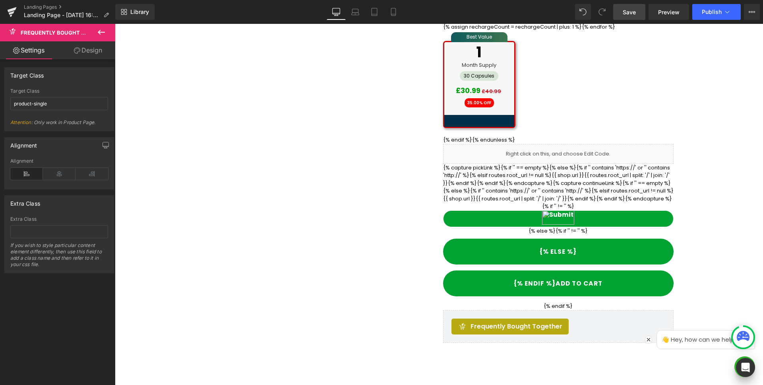
click at [631, 16] on span "Save" at bounding box center [629, 12] width 13 height 8
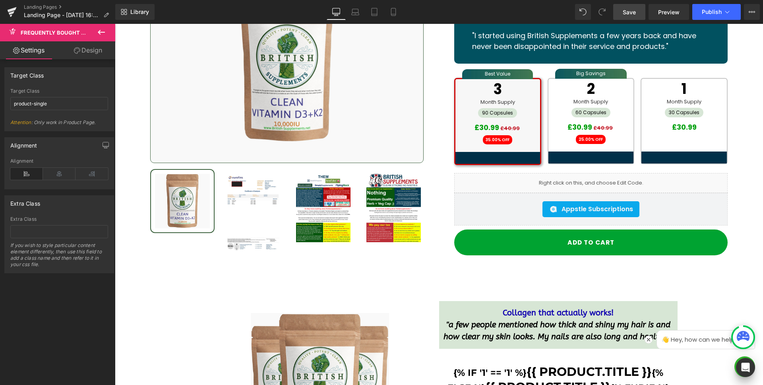
scroll to position [10120, 0]
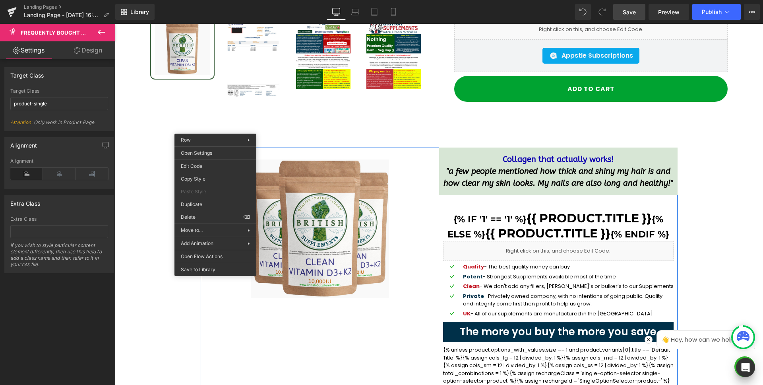
click at [216, 148] on span "Row" at bounding box center [219, 154] width 16 height 12
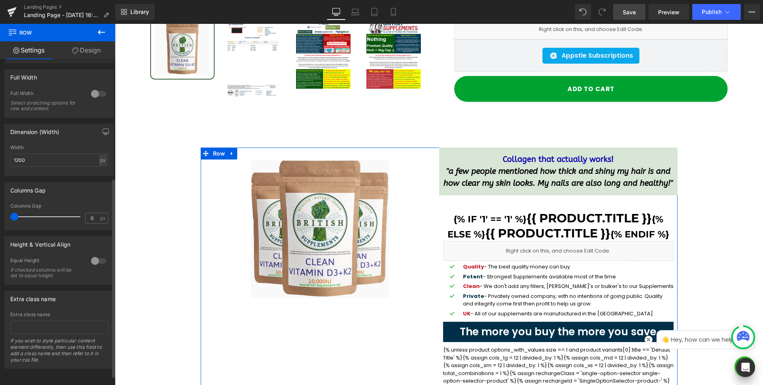
scroll to position [209, 0]
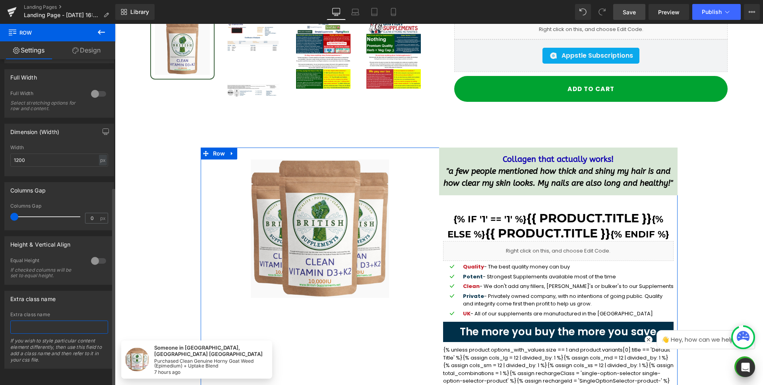
click at [33, 324] on input "text" at bounding box center [59, 326] width 98 height 13
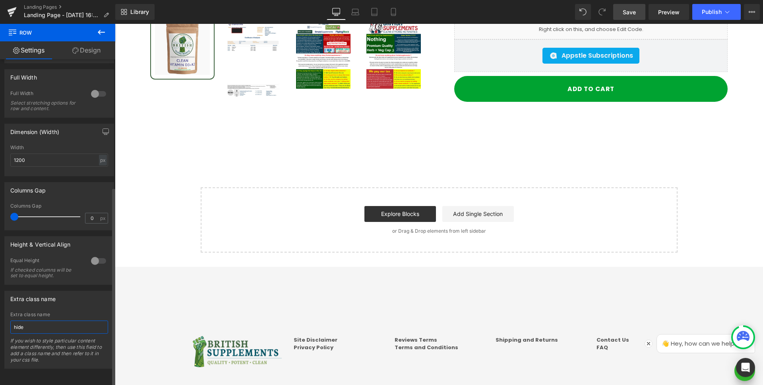
scroll to position [10118, 0]
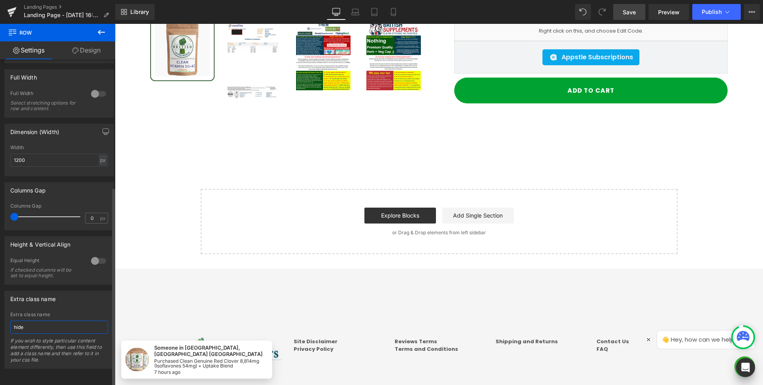
type input "hide"
click at [84, 295] on div "Extra class name" at bounding box center [59, 298] width 109 height 15
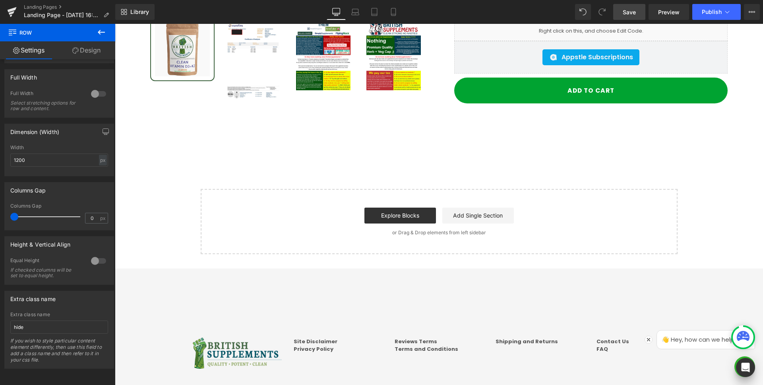
click at [54, 33] on span "Row" at bounding box center [48, 32] width 80 height 17
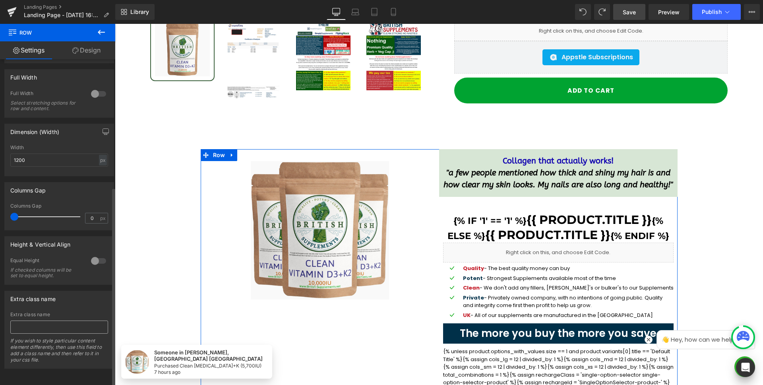
drag, startPoint x: 57, startPoint y: 311, endPoint x: 53, endPoint y: 315, distance: 5.3
click at [56, 313] on div "Extra class name If you wish to style particular content element differently, t…" at bounding box center [59, 340] width 98 height 56
click at [47, 320] on input "text" at bounding box center [59, 326] width 98 height 13
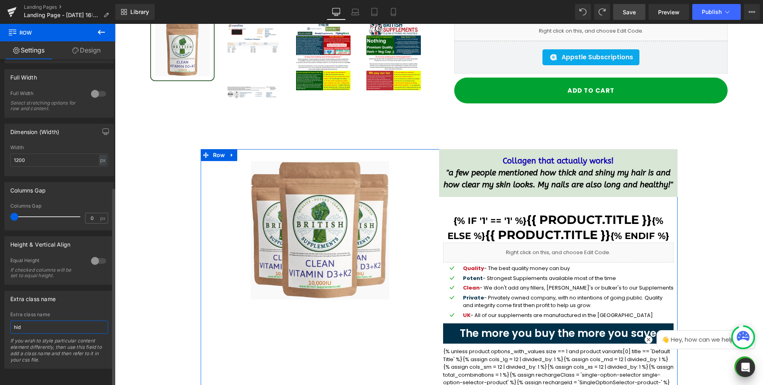
type input "hide"
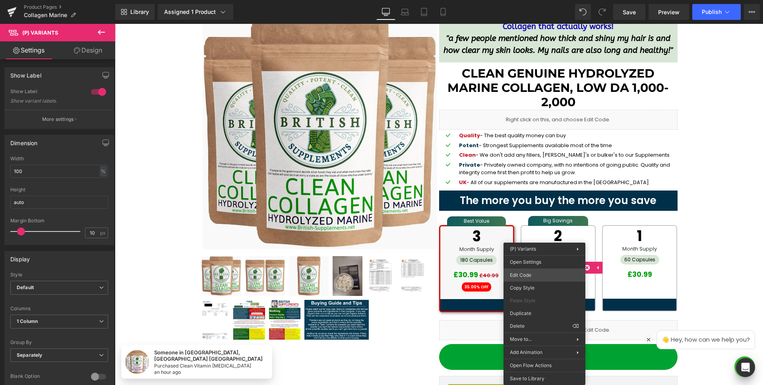
click at [540, 0] on div "(P) Variants You are previewing how the will restyle your page. You can not edi…" at bounding box center [381, 0] width 763 height 0
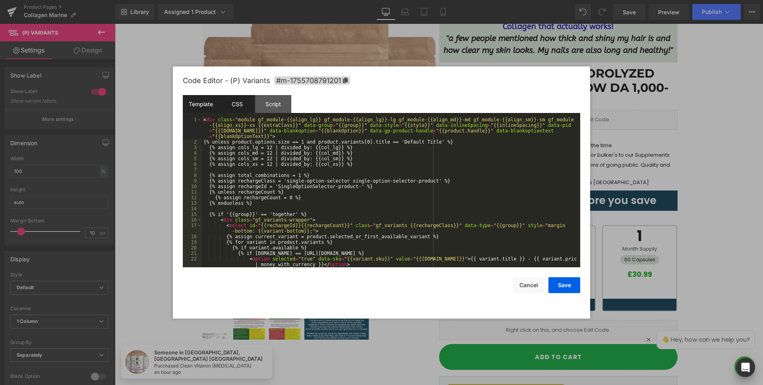
click at [239, 104] on div "CSS" at bounding box center [237, 104] width 36 height 18
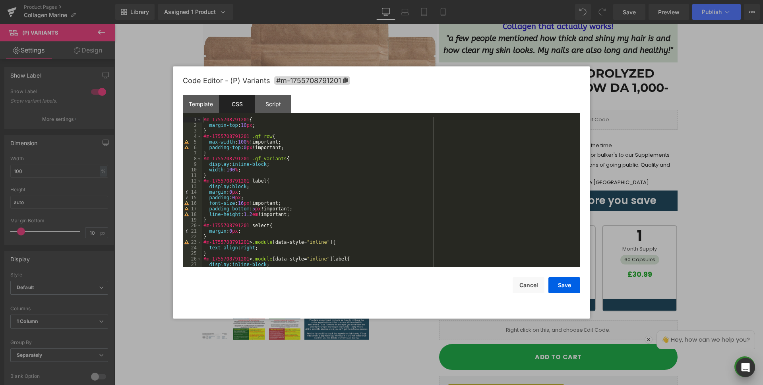
scroll to position [33, 0]
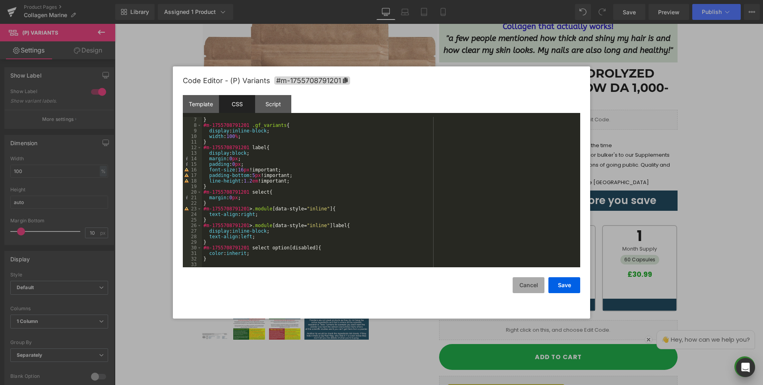
click at [522, 286] on button "Cancel" at bounding box center [529, 285] width 32 height 16
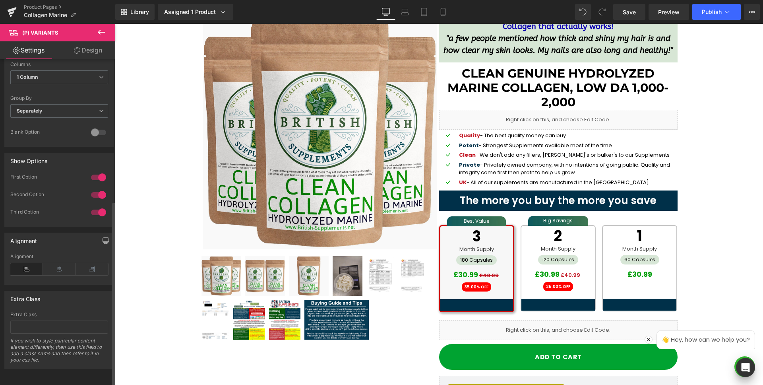
scroll to position [250, 0]
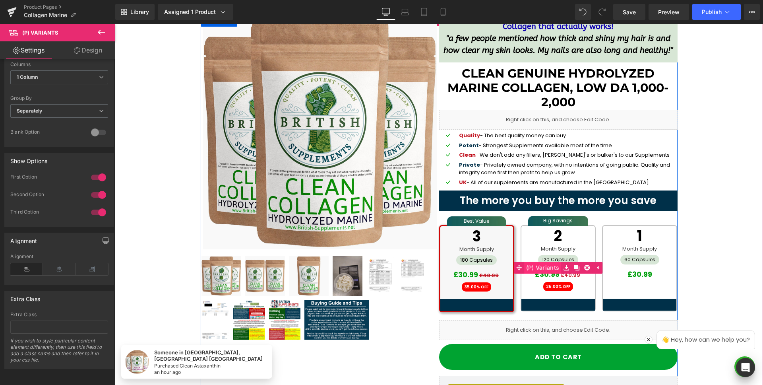
click at [535, 268] on link "(P) Variants" at bounding box center [538, 268] width 48 height 12
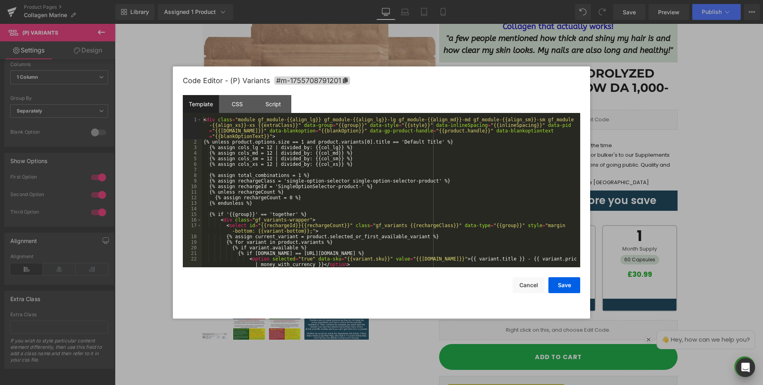
click at [545, 0] on div "(P) Variants You are previewing how the will restyle your page. You can not edi…" at bounding box center [381, 0] width 763 height 0
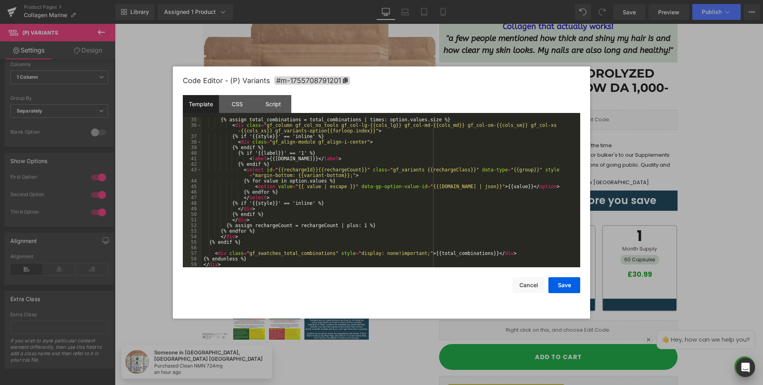
scroll to position [0, 0]
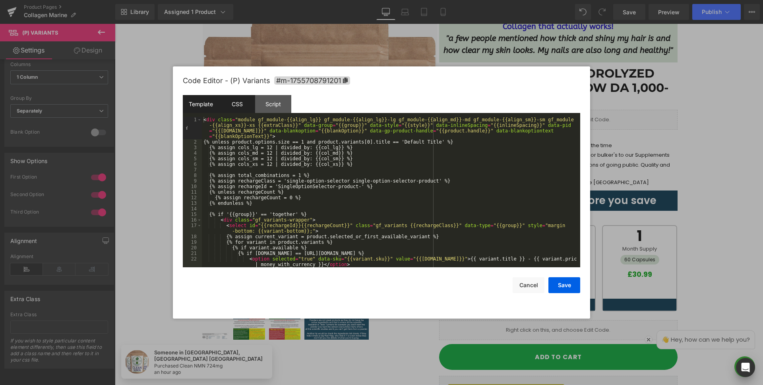
click at [235, 103] on div "CSS" at bounding box center [237, 104] width 36 height 18
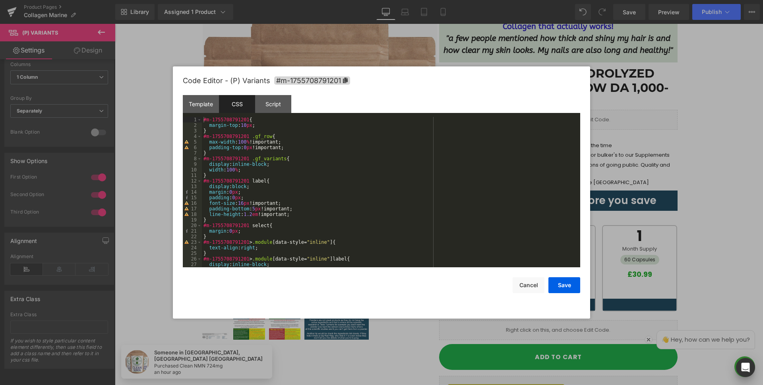
scroll to position [24, 0]
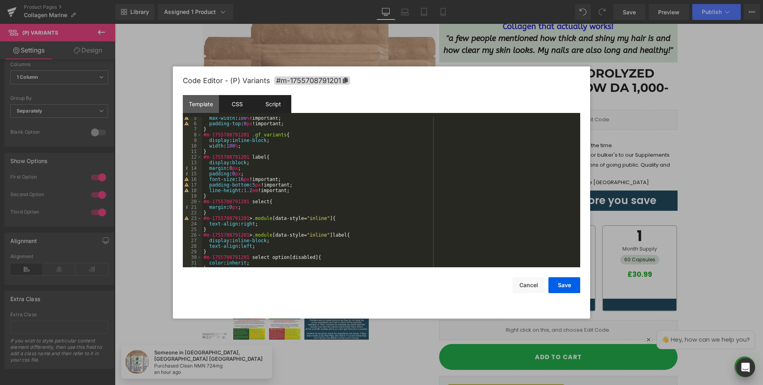
click at [277, 101] on div "Script" at bounding box center [273, 104] width 36 height 18
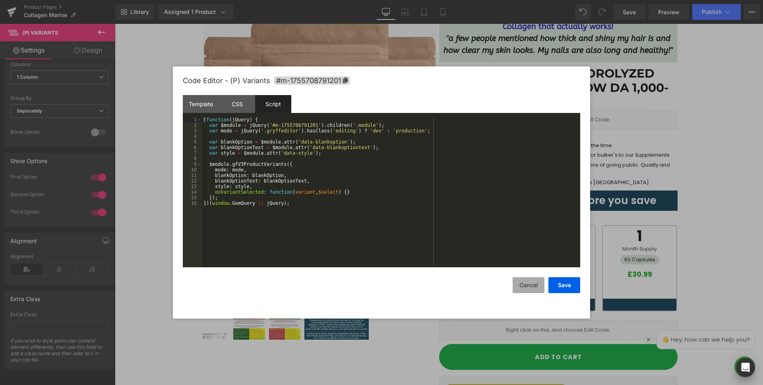
click at [538, 284] on button "Cancel" at bounding box center [529, 285] width 32 height 16
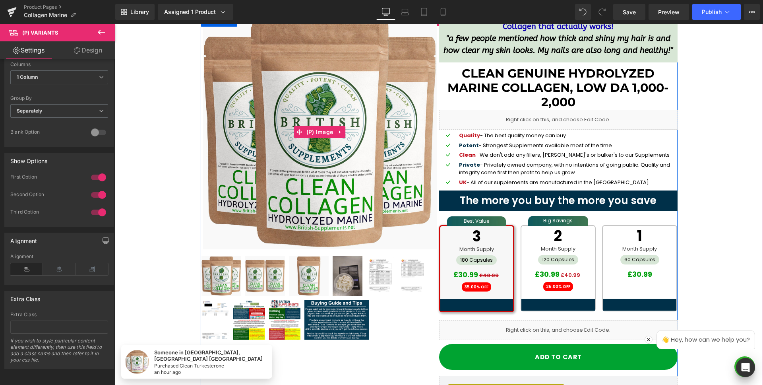
scroll to position [0, 0]
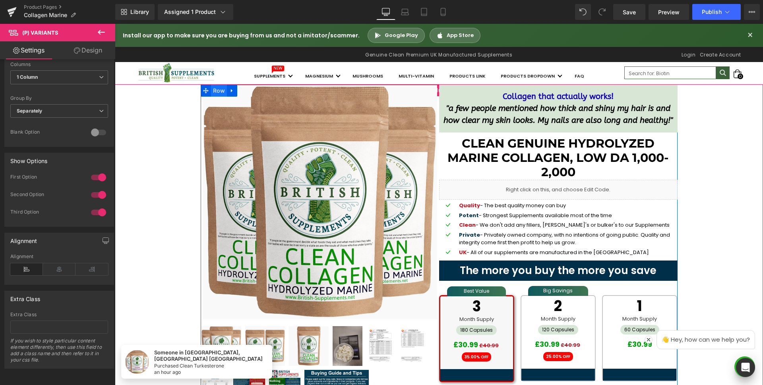
click at [213, 90] on span "Row" at bounding box center [219, 91] width 16 height 12
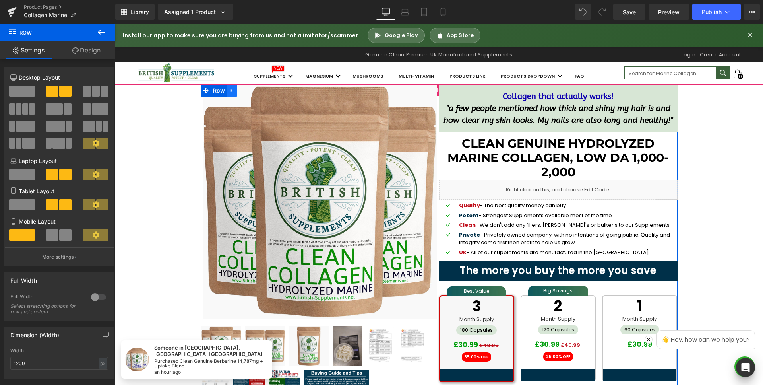
click at [229, 89] on icon at bounding box center [232, 90] width 6 height 6
click at [229, 90] on icon at bounding box center [232, 91] width 6 height 6
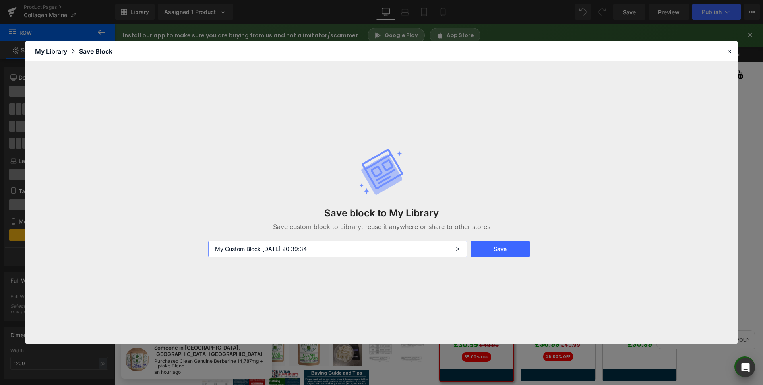
click at [338, 249] on input "My Custom Block 2025-09-18 20:39:34" at bounding box center [337, 249] width 259 height 16
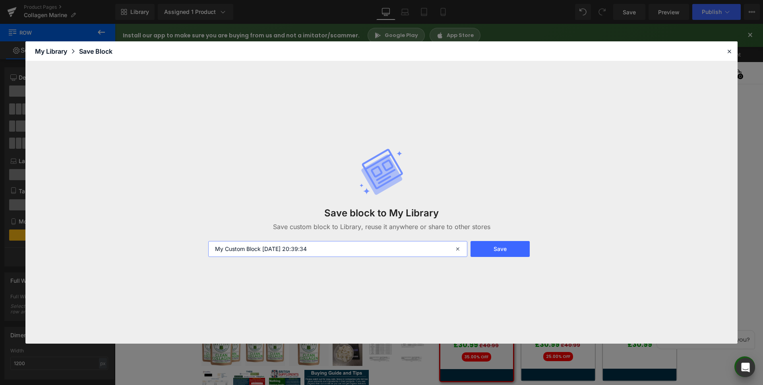
click at [338, 249] on input "My Custom Block 2025-09-18 20:39:34" at bounding box center [337, 249] width 259 height 16
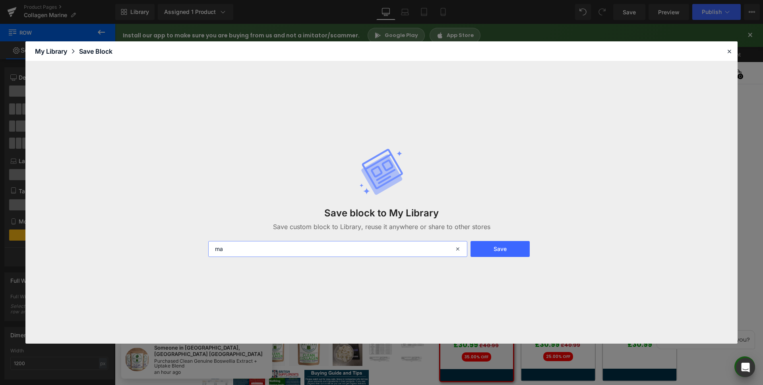
type input "m"
type input "Main Product"
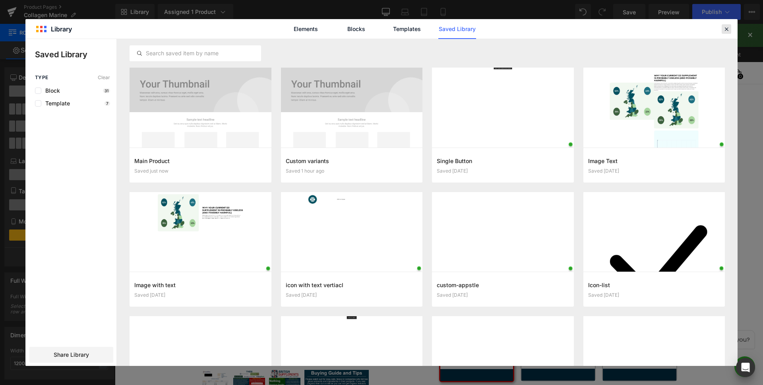
drag, startPoint x: 728, startPoint y: 26, endPoint x: 604, endPoint y: 7, distance: 125.5
click at [728, 26] on icon at bounding box center [726, 28] width 7 height 7
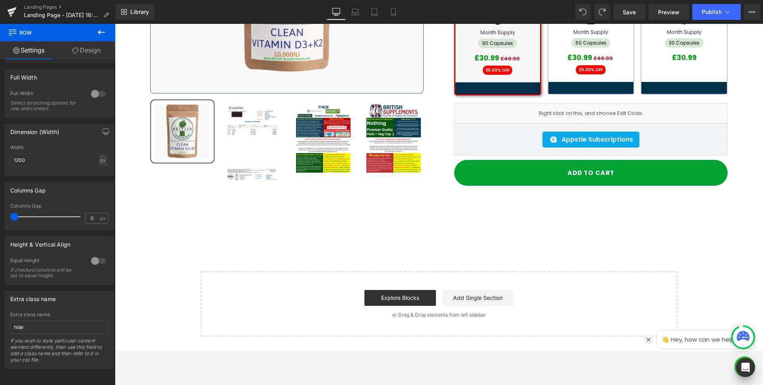
scroll to position [10022, 0]
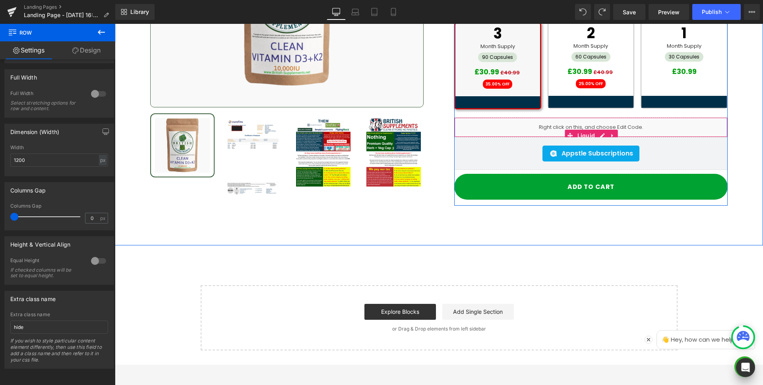
click at [548, 117] on div "Liquid" at bounding box center [591, 127] width 274 height 20
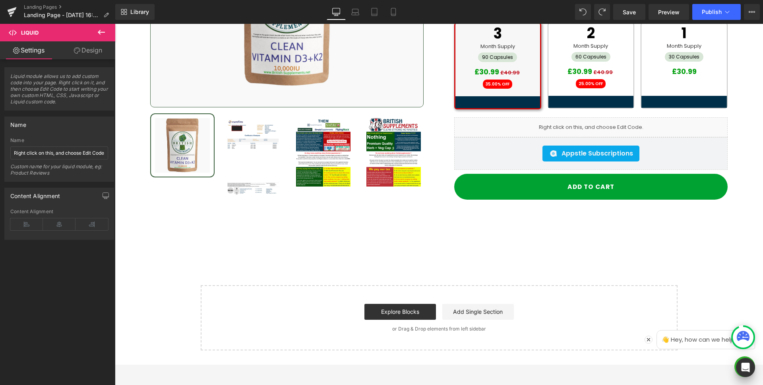
click at [97, 34] on icon at bounding box center [102, 32] width 10 height 10
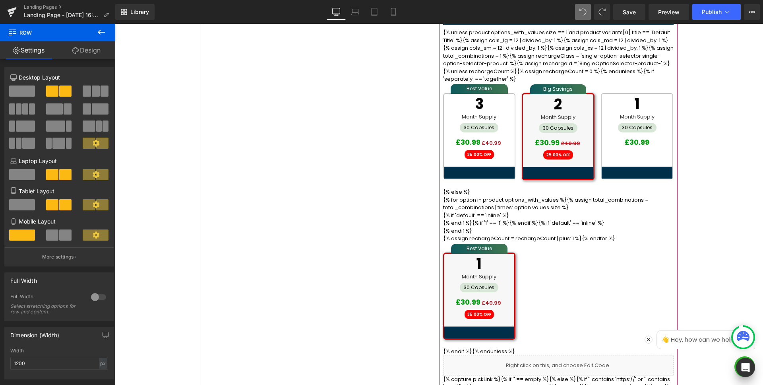
scroll to position [10587, 0]
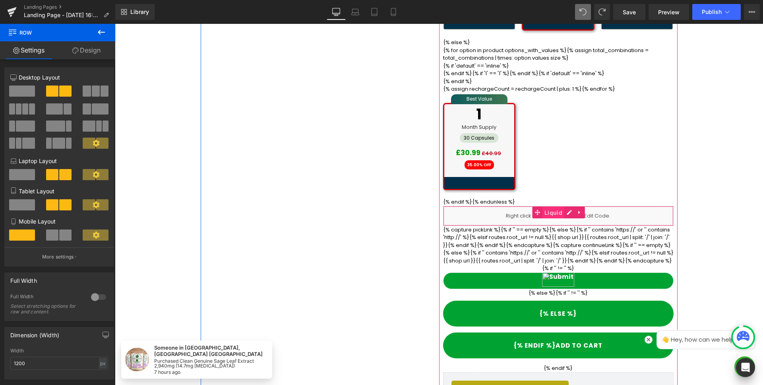
click at [555, 207] on span "Liquid" at bounding box center [554, 213] width 22 height 12
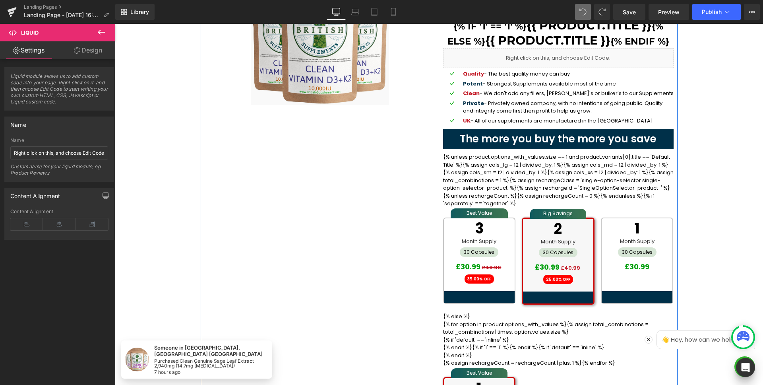
scroll to position [10071, 0]
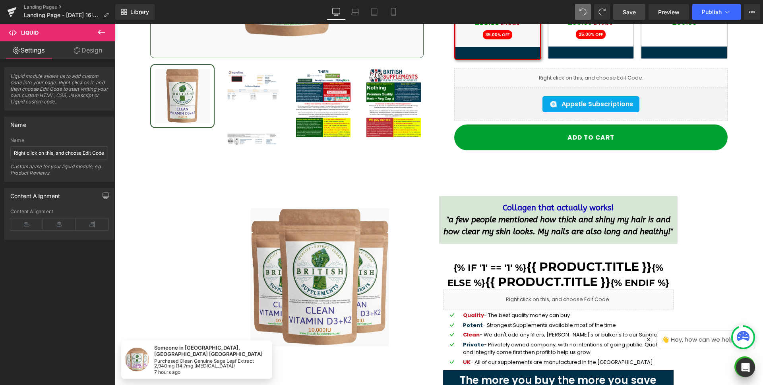
click at [627, 16] on span "Save" at bounding box center [629, 12] width 13 height 8
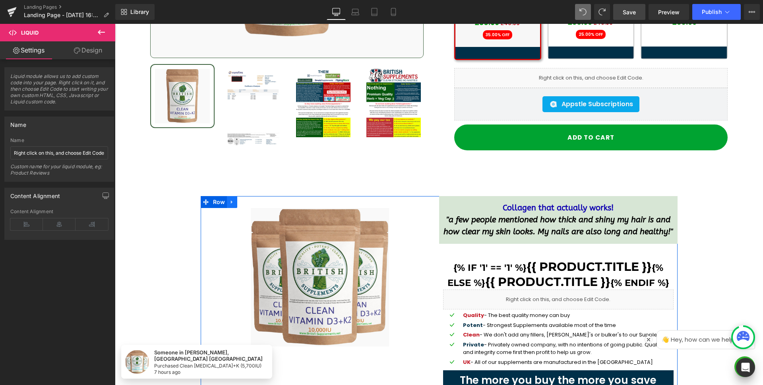
click at [231, 200] on icon at bounding box center [232, 202] width 2 height 4
click at [252, 199] on icon at bounding box center [253, 202] width 6 height 6
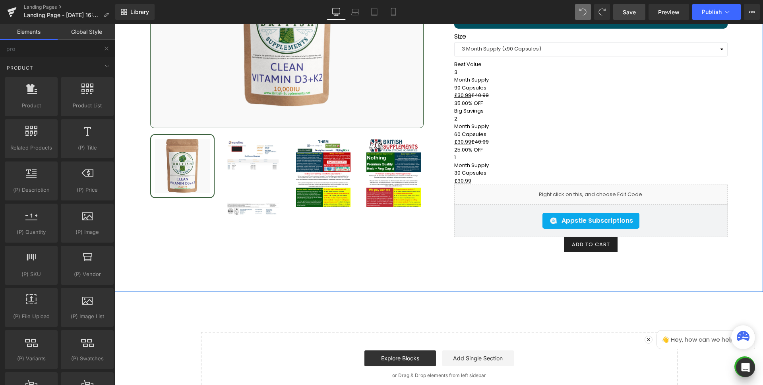
scroll to position [9933, 0]
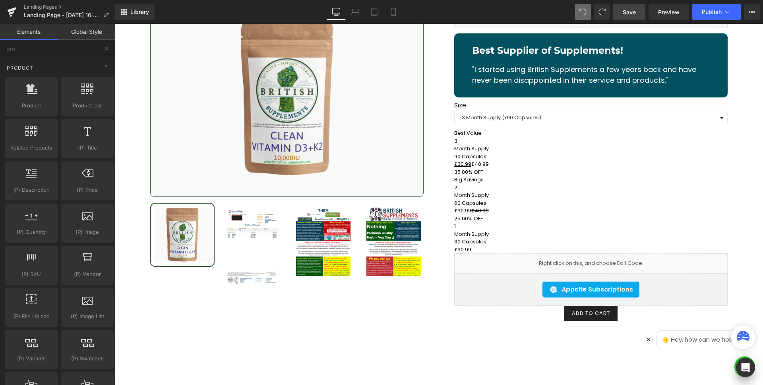
click at [634, 12] on span "Save" at bounding box center [629, 12] width 13 height 8
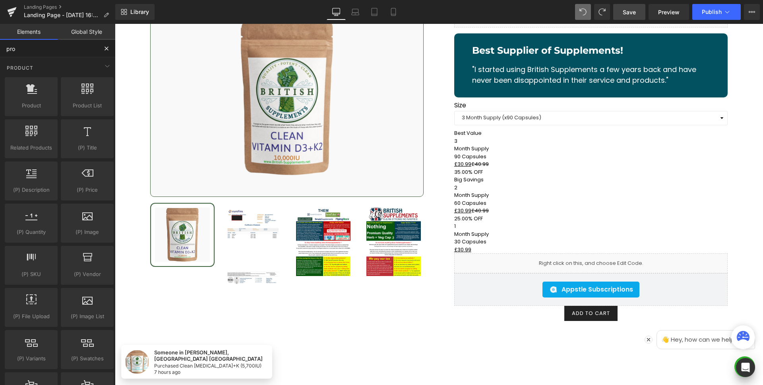
click at [54, 52] on input "pro" at bounding box center [49, 48] width 98 height 17
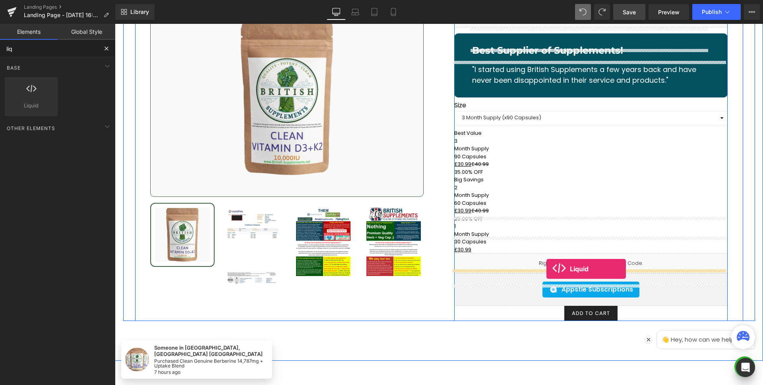
drag, startPoint x: 405, startPoint y: 237, endPoint x: 547, endPoint y: 269, distance: 145.5
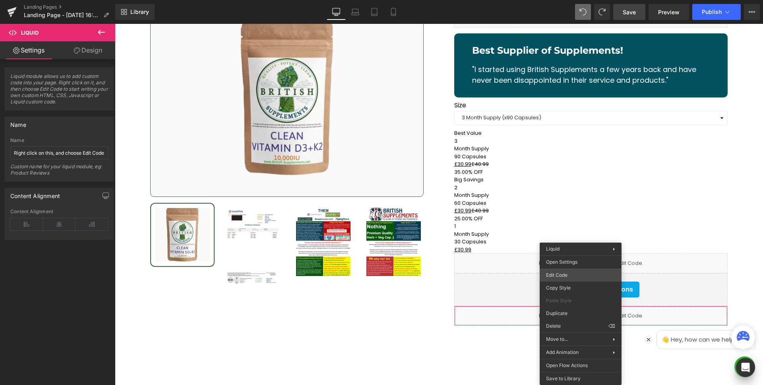
click at [575, 0] on div "Liquid You are previewing how the will restyle your page. You can not edit Elem…" at bounding box center [381, 0] width 763 height 0
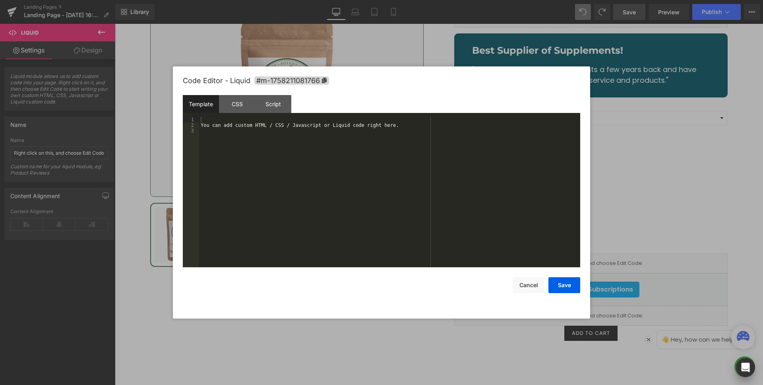
click at [369, 126] on div "You can add custom HTML / CSS / Javascript or Liquid code right here." at bounding box center [389, 197] width 381 height 161
click at [348, 137] on div at bounding box center [389, 197] width 381 height 161
click at [239, 120] on div at bounding box center [389, 197] width 381 height 161
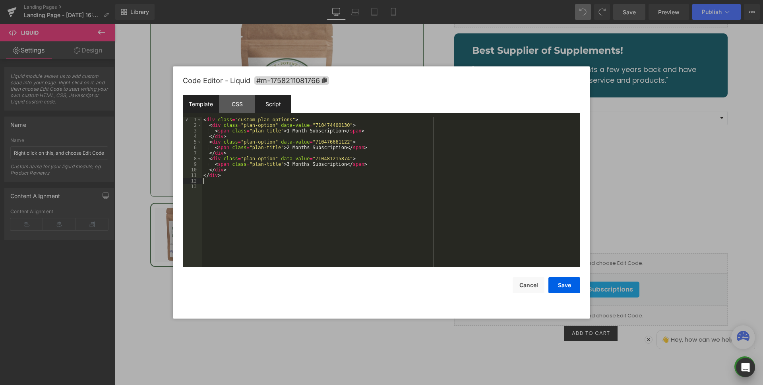
click at [271, 103] on div "Script" at bounding box center [273, 104] width 36 height 18
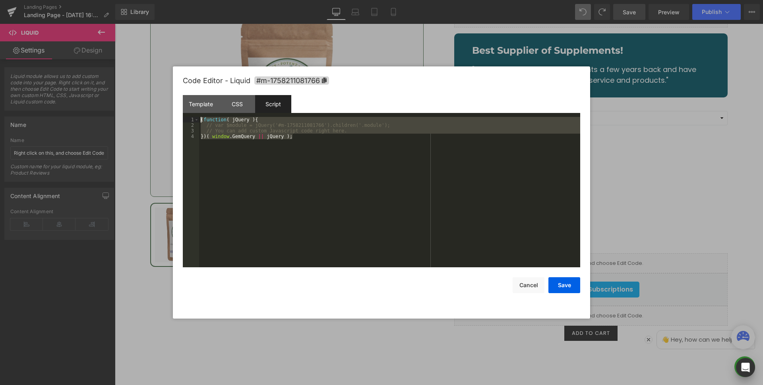
drag, startPoint x: 330, startPoint y: 139, endPoint x: 198, endPoint y: 116, distance: 134.7
click at [198, 116] on div "Template CSS Script Data 1 2 3 4 5 6 7 8 9 10 11 12 13 < div class = "custom-pl…" at bounding box center [382, 181] width 398 height 172
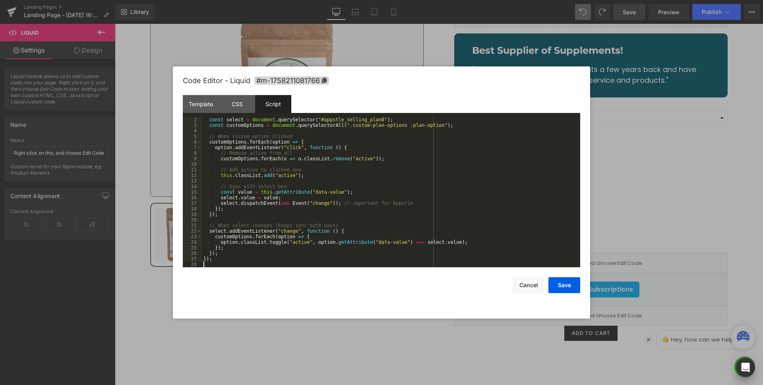
scroll to position [6, 0]
click at [243, 108] on div "CSS" at bounding box center [237, 104] width 36 height 18
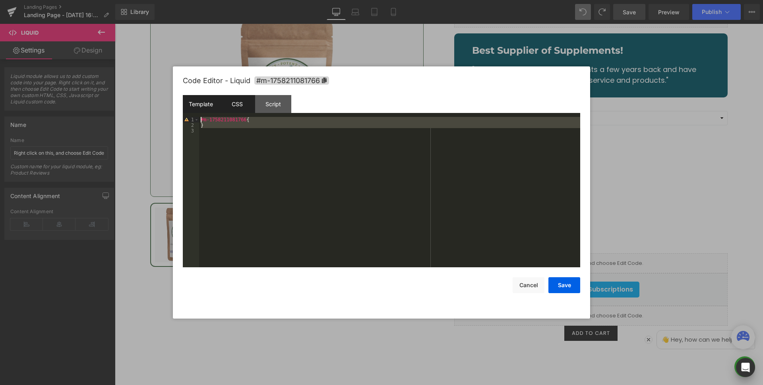
drag, startPoint x: 240, startPoint y: 130, endPoint x: 186, endPoint y: 106, distance: 59.3
click at [186, 106] on div "Template CSS Script Data 1 2 3 4 5 6 7 8 9 10 11 12 13 < div class = "custom-pl…" at bounding box center [382, 181] width 398 height 172
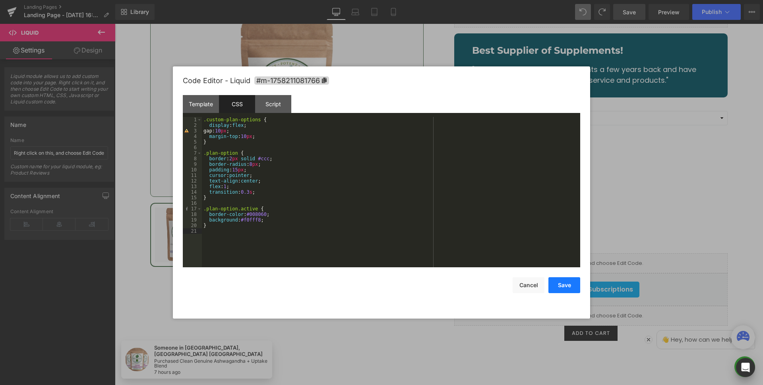
click at [572, 284] on button "Save" at bounding box center [565, 285] width 32 height 16
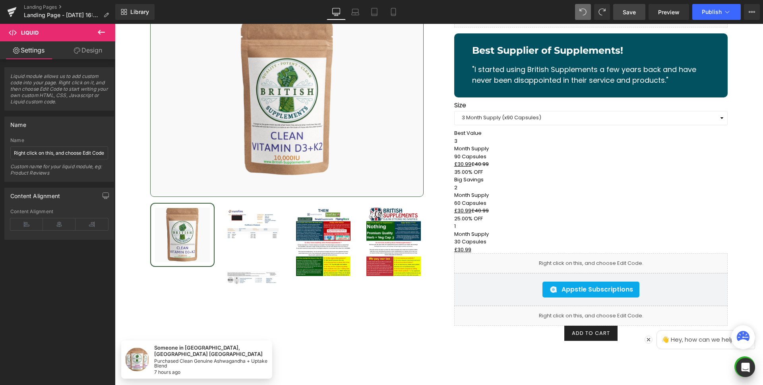
click at [641, 15] on link "Save" at bounding box center [630, 12] width 32 height 16
click at [101, 32] on icon at bounding box center [101, 32] width 7 height 5
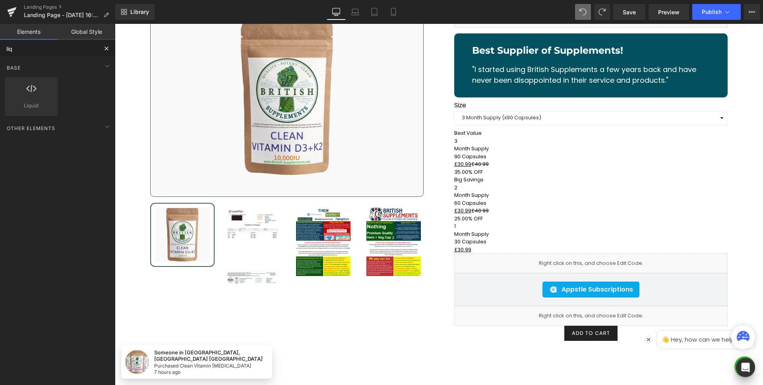
click at [56, 46] on input "liq" at bounding box center [49, 48] width 98 height 17
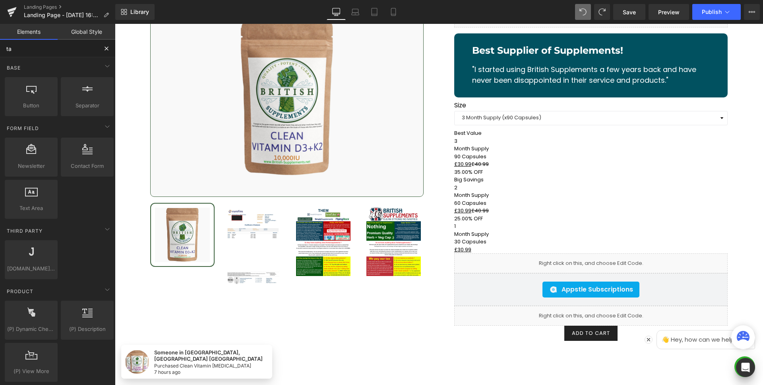
type input "tab"
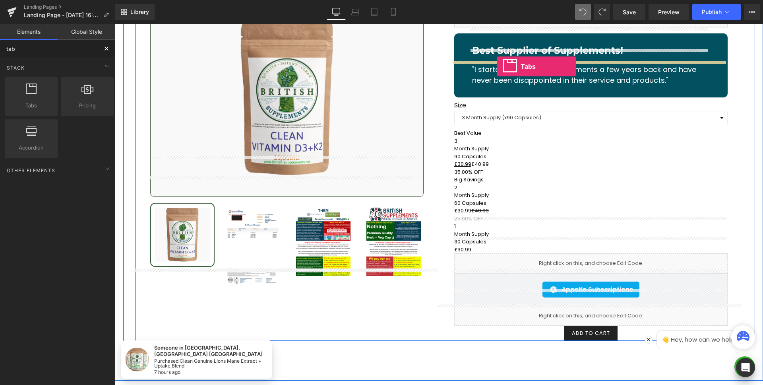
drag, startPoint x: 151, startPoint y: 119, endPoint x: 497, endPoint y: 66, distance: 349.5
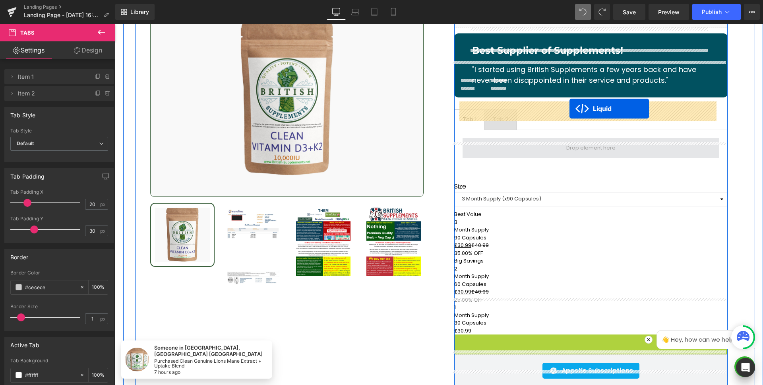
drag, startPoint x: 568, startPoint y: 315, endPoint x: 570, endPoint y: 109, distance: 206.8
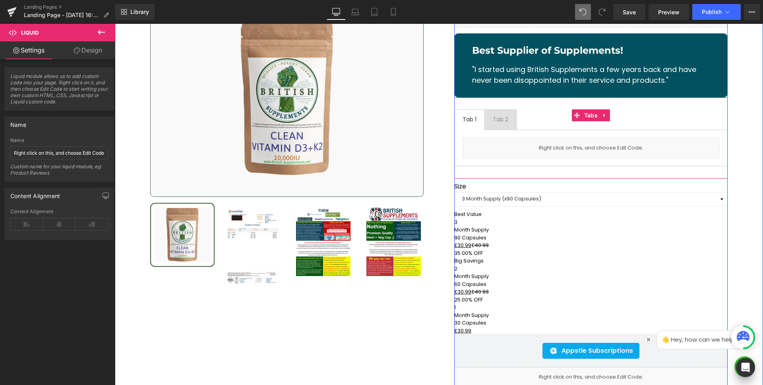
click at [497, 115] on div "Tab 2 Text Block" at bounding box center [501, 119] width 16 height 8
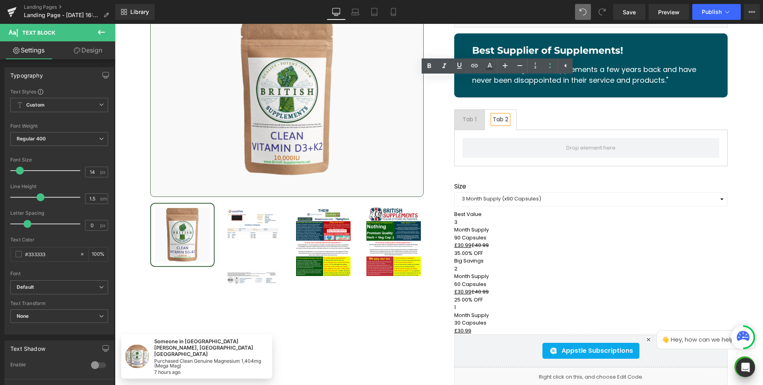
click at [468, 115] on div "Tab 1" at bounding box center [470, 119] width 14 height 8
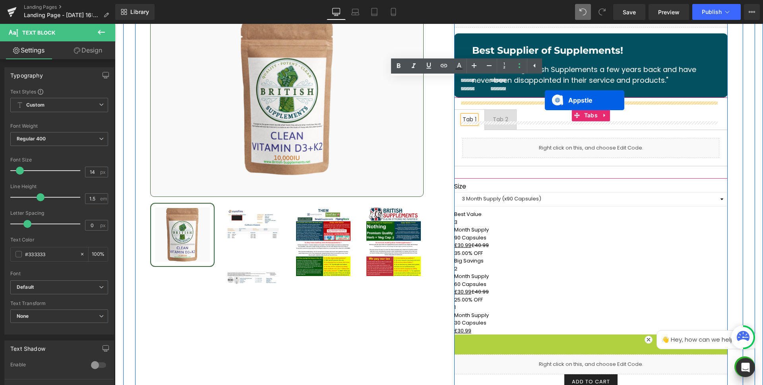
drag, startPoint x: 547, startPoint y: 315, endPoint x: 545, endPoint y: 100, distance: 214.3
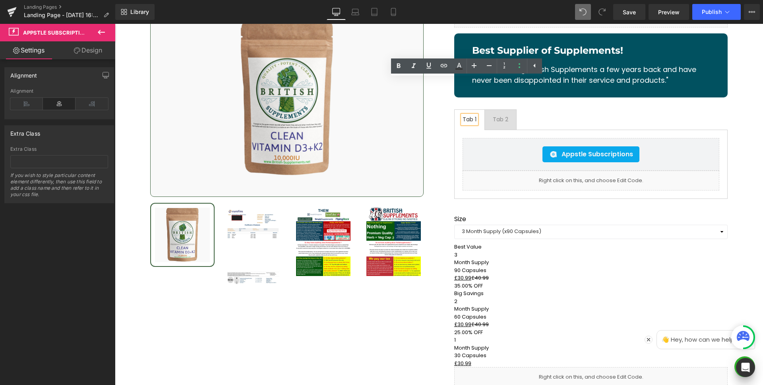
click at [573, 332] on div "👋 Hey, how can we help you?" at bounding box center [656, 339] width 199 height 19
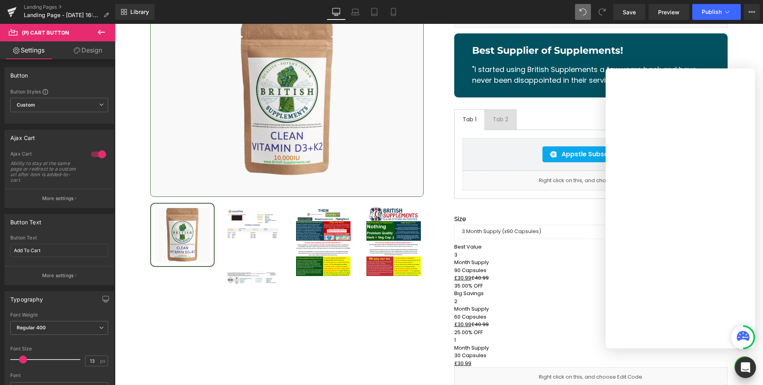
click at [737, 361] on div "Open Intercom Messenger" at bounding box center [746, 367] width 21 height 21
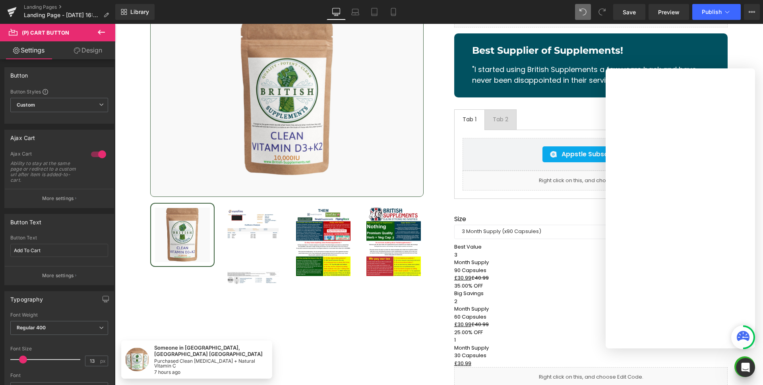
scroll to position [0, 0]
click at [735, 364] on div at bounding box center [745, 366] width 21 height 21
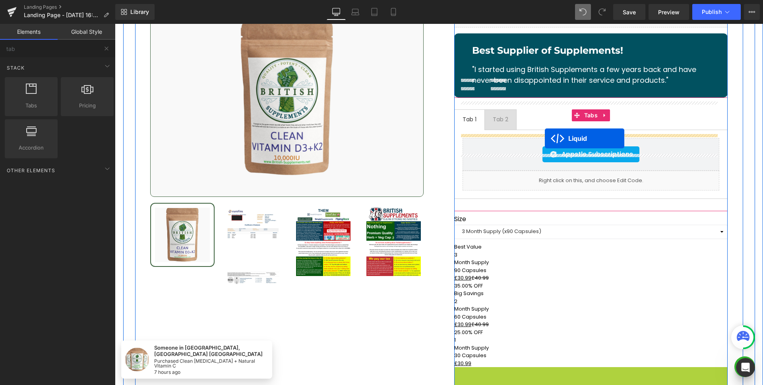
drag, startPoint x: 568, startPoint y: 347, endPoint x: 545, endPoint y: 138, distance: 210.0
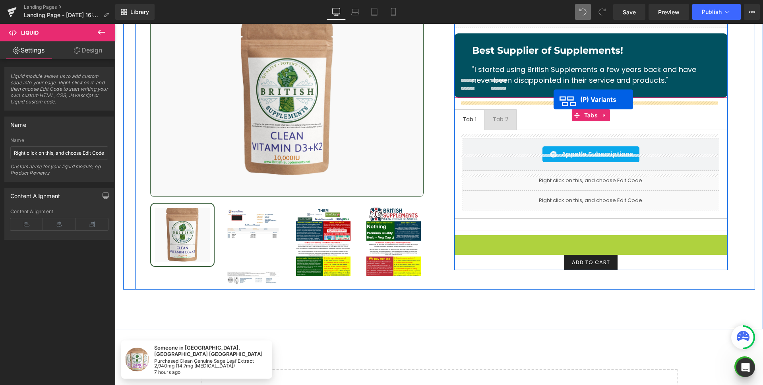
drag, startPoint x: 561, startPoint y: 276, endPoint x: 554, endPoint y: 99, distance: 176.3
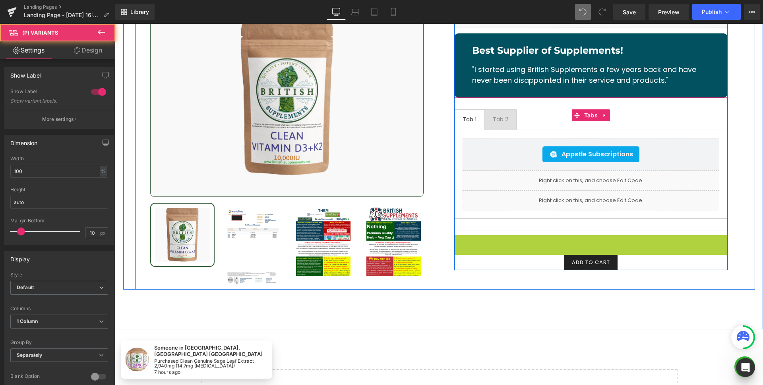
select select "3 Month Supply (x90 Capsules)"
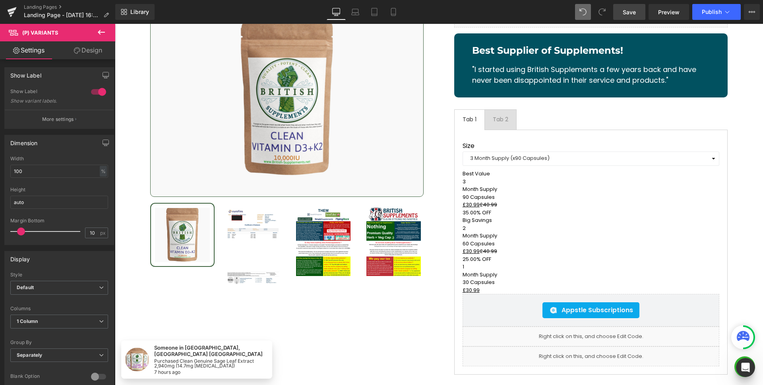
click at [637, 13] on link "Save" at bounding box center [630, 12] width 32 height 16
select select "3 Month Supply (x90 Capsules)"
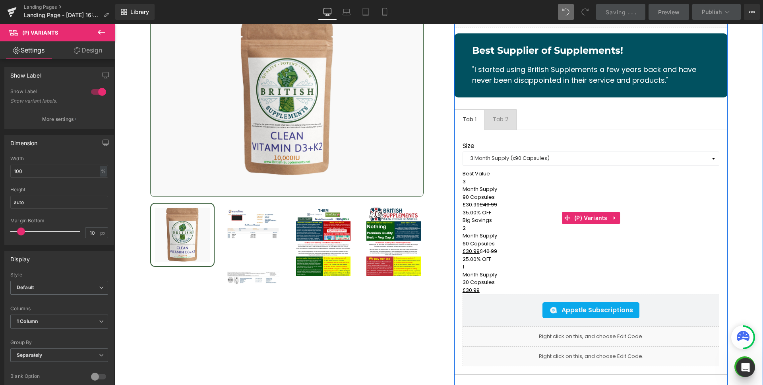
select select "3 Month Supply (x90 Capsules)"
